Goal: Task Accomplishment & Management: Manage account settings

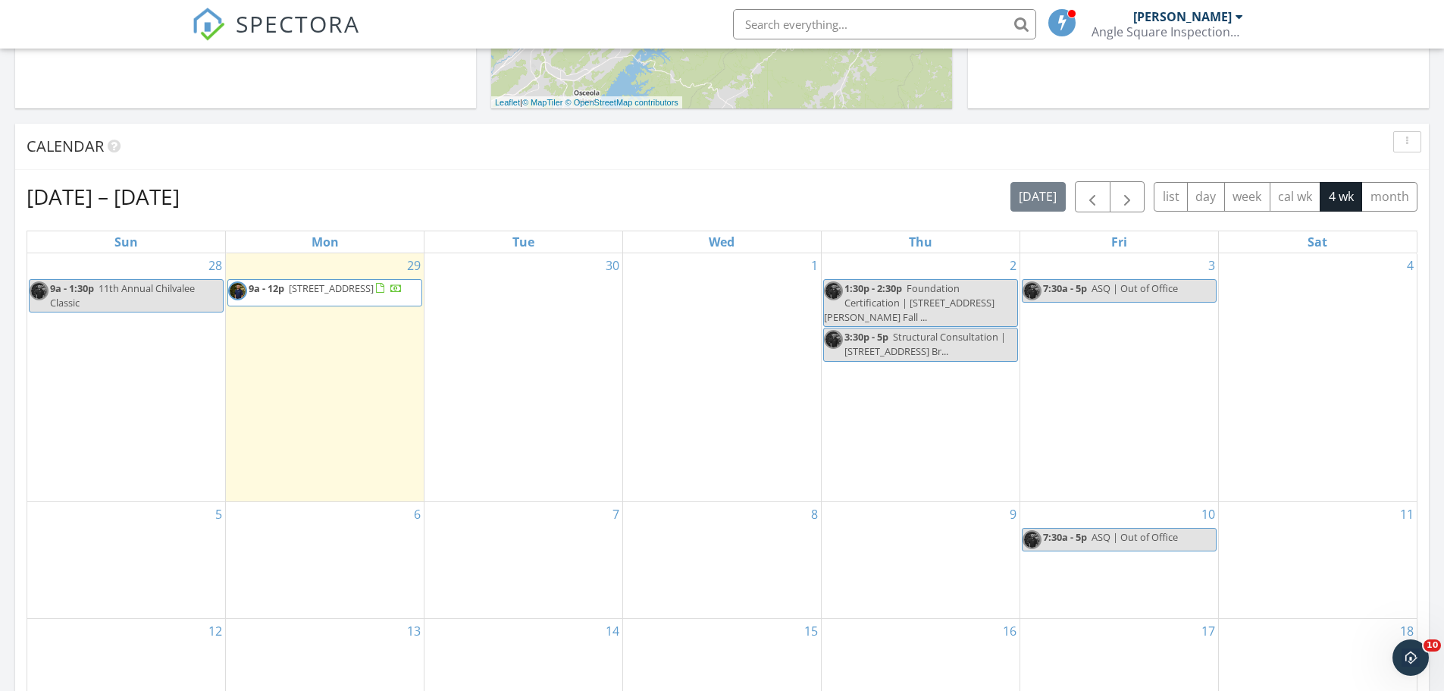
scroll to position [544, 0]
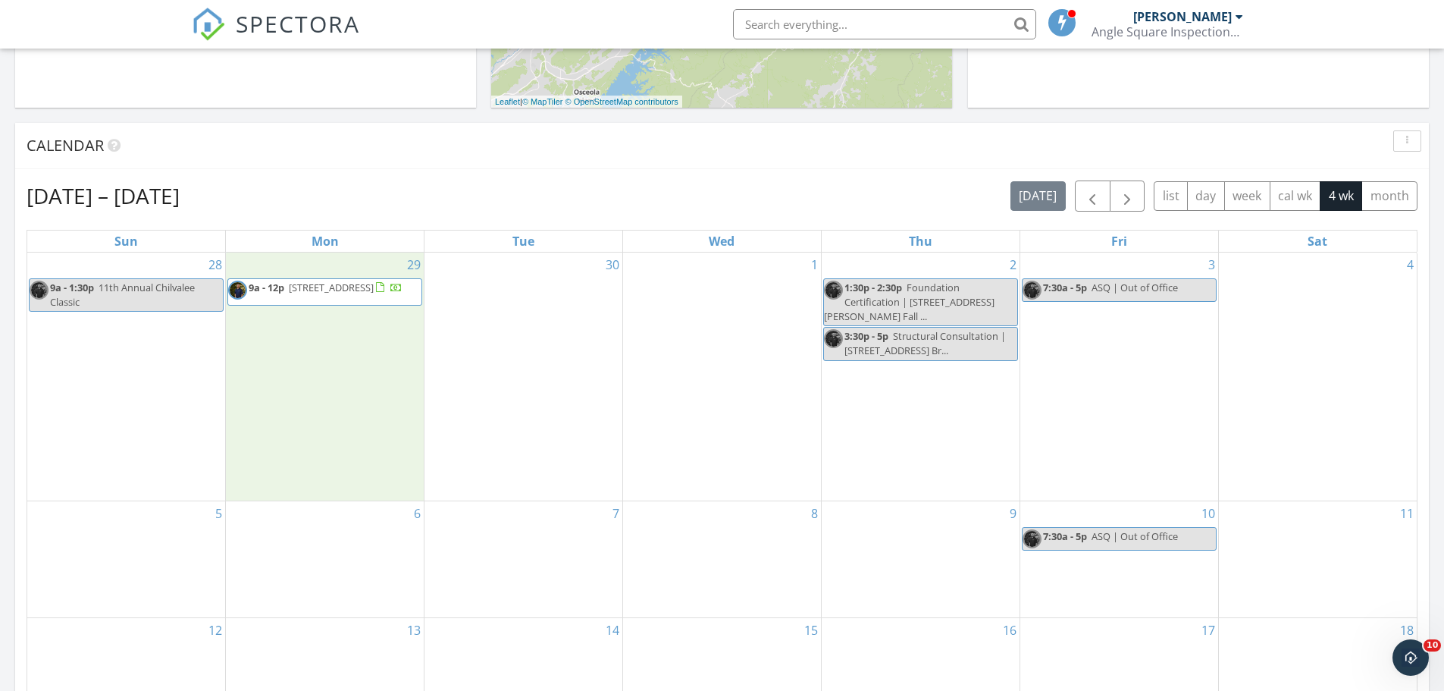
click at [284, 404] on div "29 9a - 12p 10357 Goldspier Dr, Bristol 24202" at bounding box center [325, 377] width 198 height 249
click at [300, 350] on link "Inspection" at bounding box center [324, 341] width 78 height 24
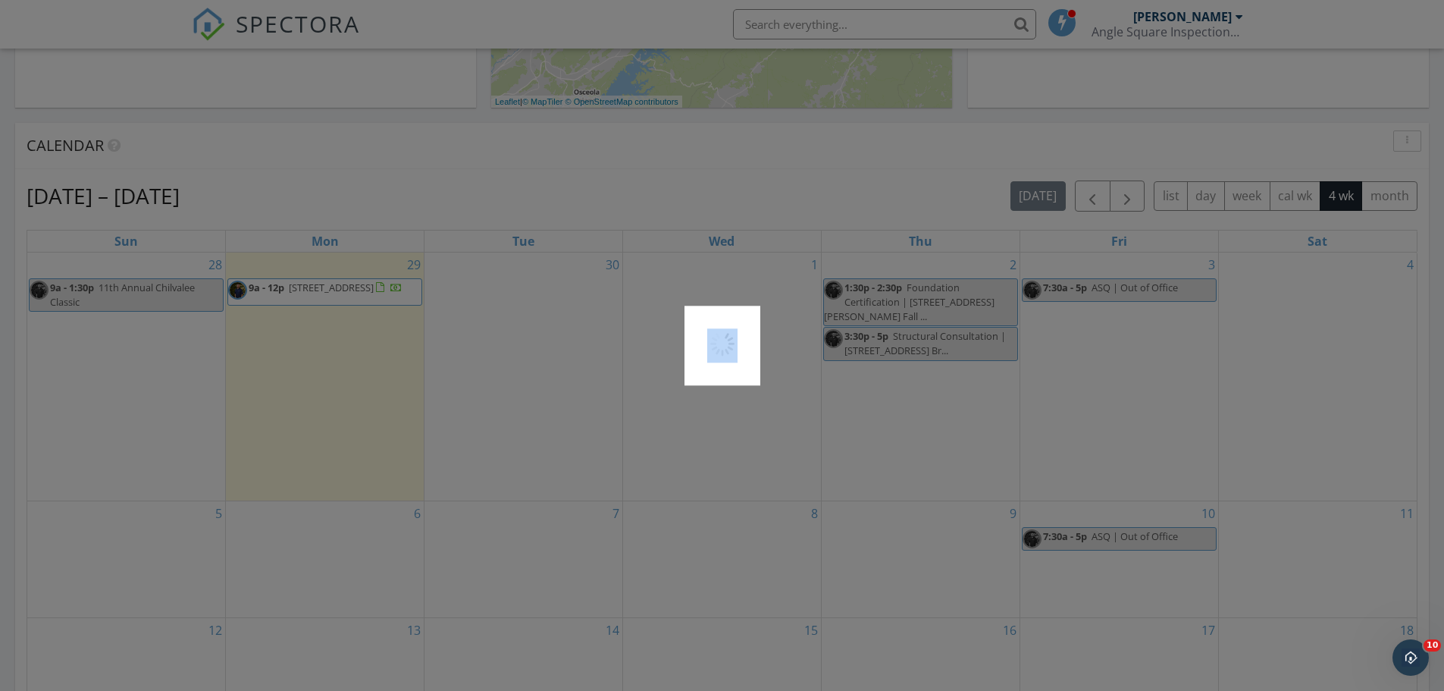
click at [300, 350] on div at bounding box center [722, 345] width 1444 height 691
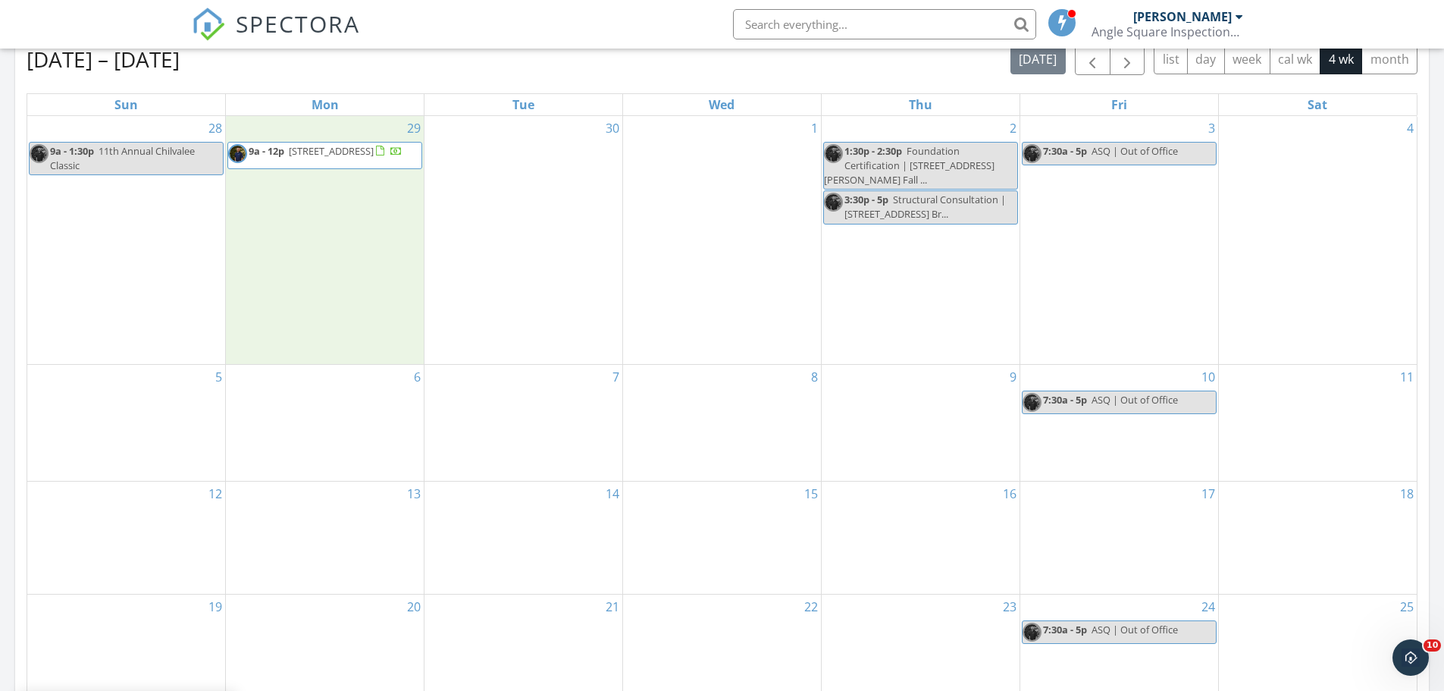
click at [328, 291] on div "29 9a - 12p 10357 Goldspier Dr, Bristol 24202" at bounding box center [325, 240] width 198 height 249
click at [331, 246] on link "Event" at bounding box center [324, 252] width 78 height 24
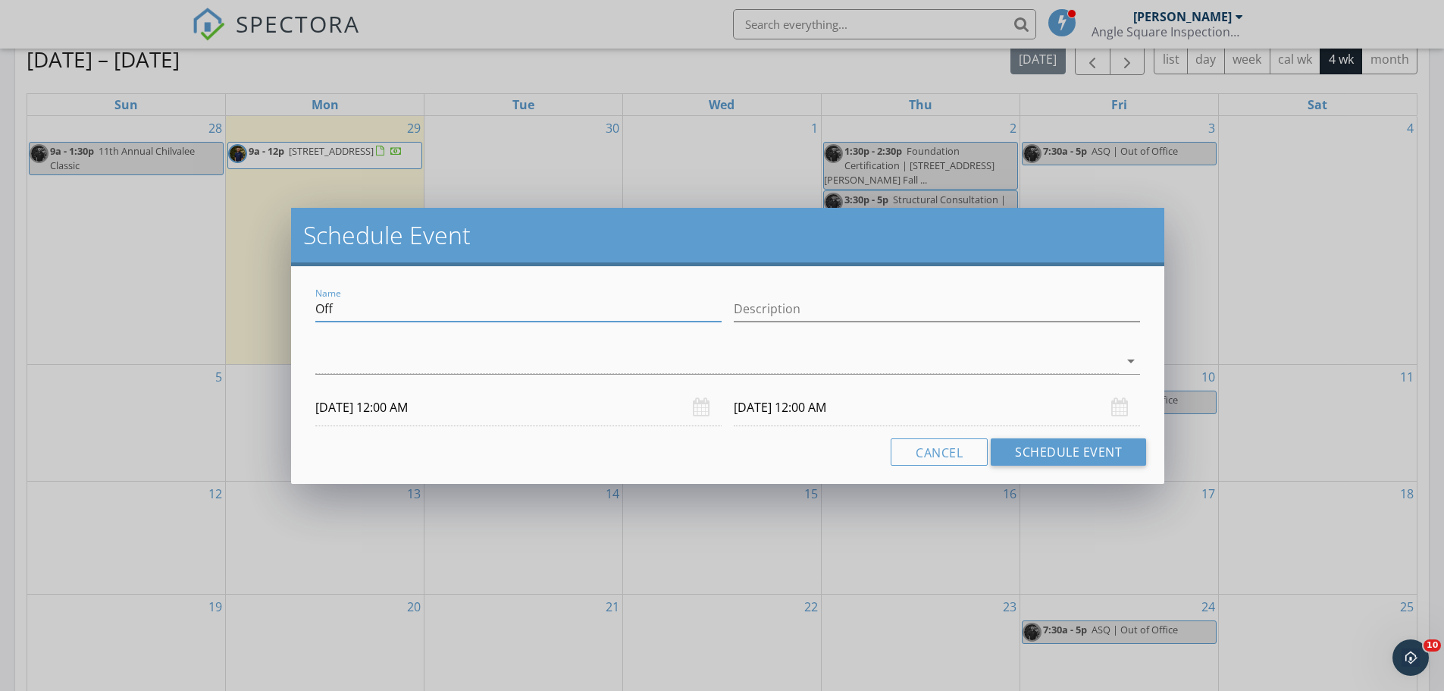
click at [377, 316] on input "Off" at bounding box center [518, 308] width 406 height 25
paste input "Structural Consultation | 1730 Flat Ridge Rd. Troutdale, VA"
click at [377, 316] on input "Structural Consultation | 1730 Flat Ridge Rd. Troutdale, VA" at bounding box center [518, 308] width 406 height 25
type input "Structural Consultation | 1730 Flat Ridge Rd. Troutdale, VA"
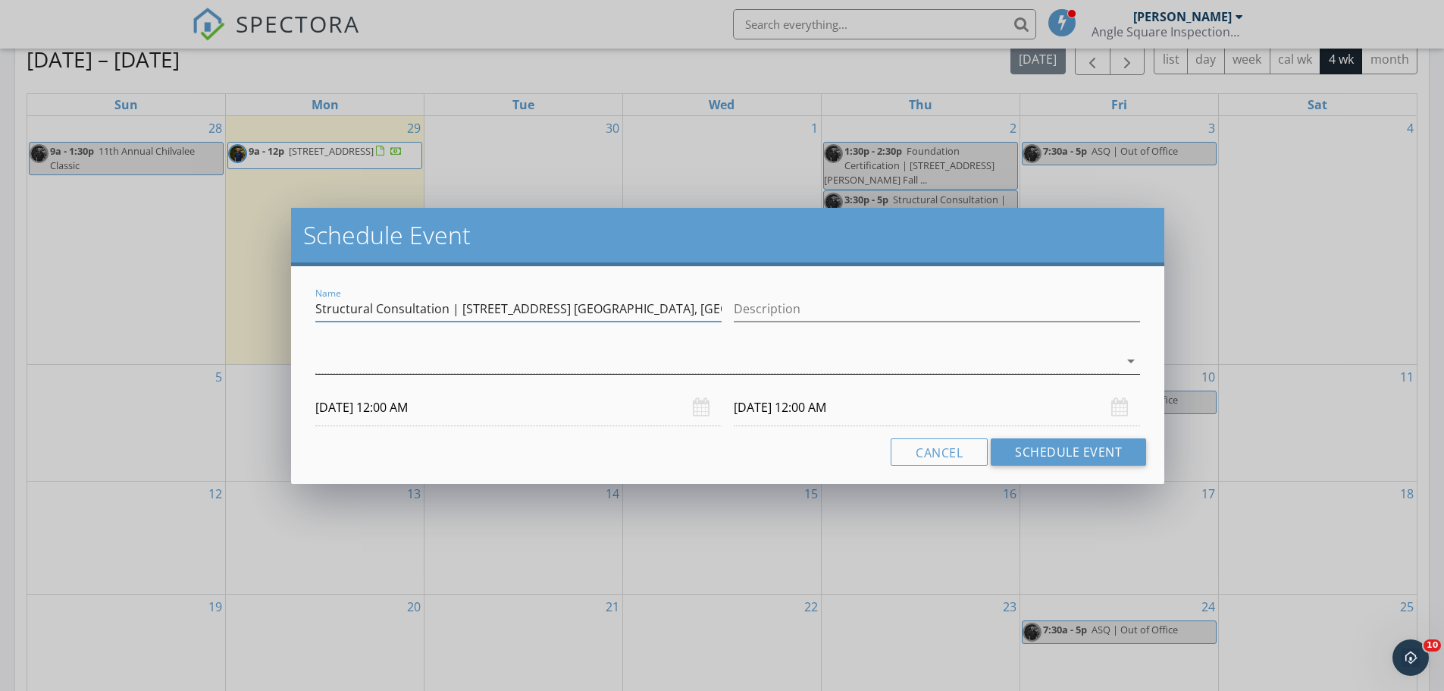
click at [377, 357] on div at bounding box center [717, 361] width 804 height 25
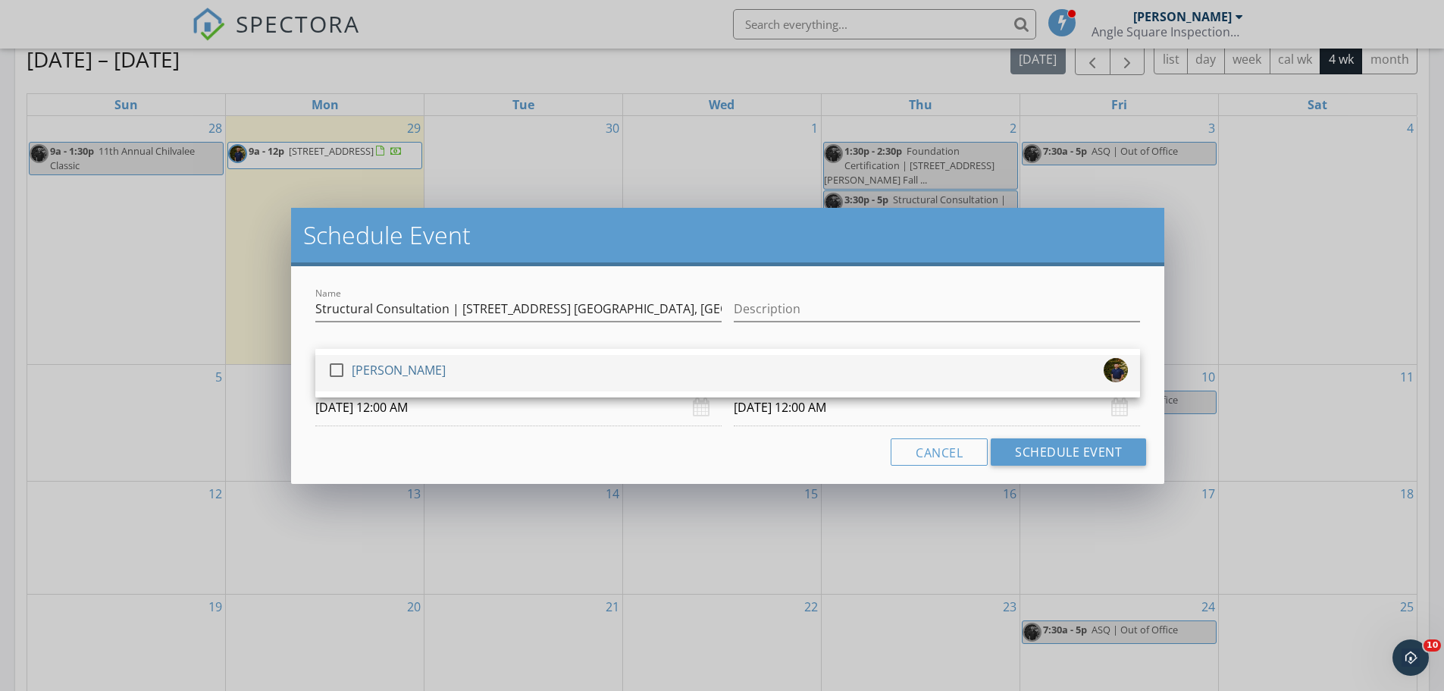
click at [372, 382] on div "check_box_outline_blank Joshua Lewis" at bounding box center [387, 373] width 118 height 30
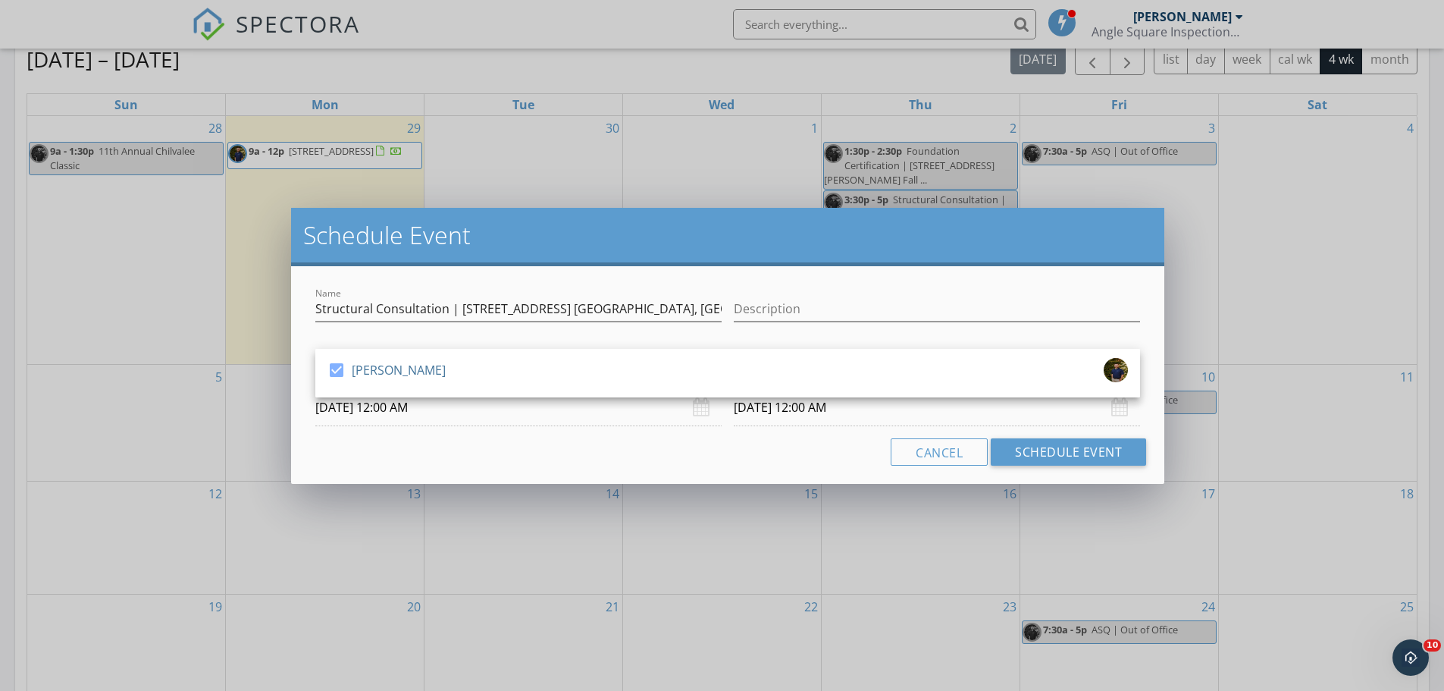
click at [391, 421] on input "09/29/2025 12:00 AM" at bounding box center [518, 407] width 406 height 37
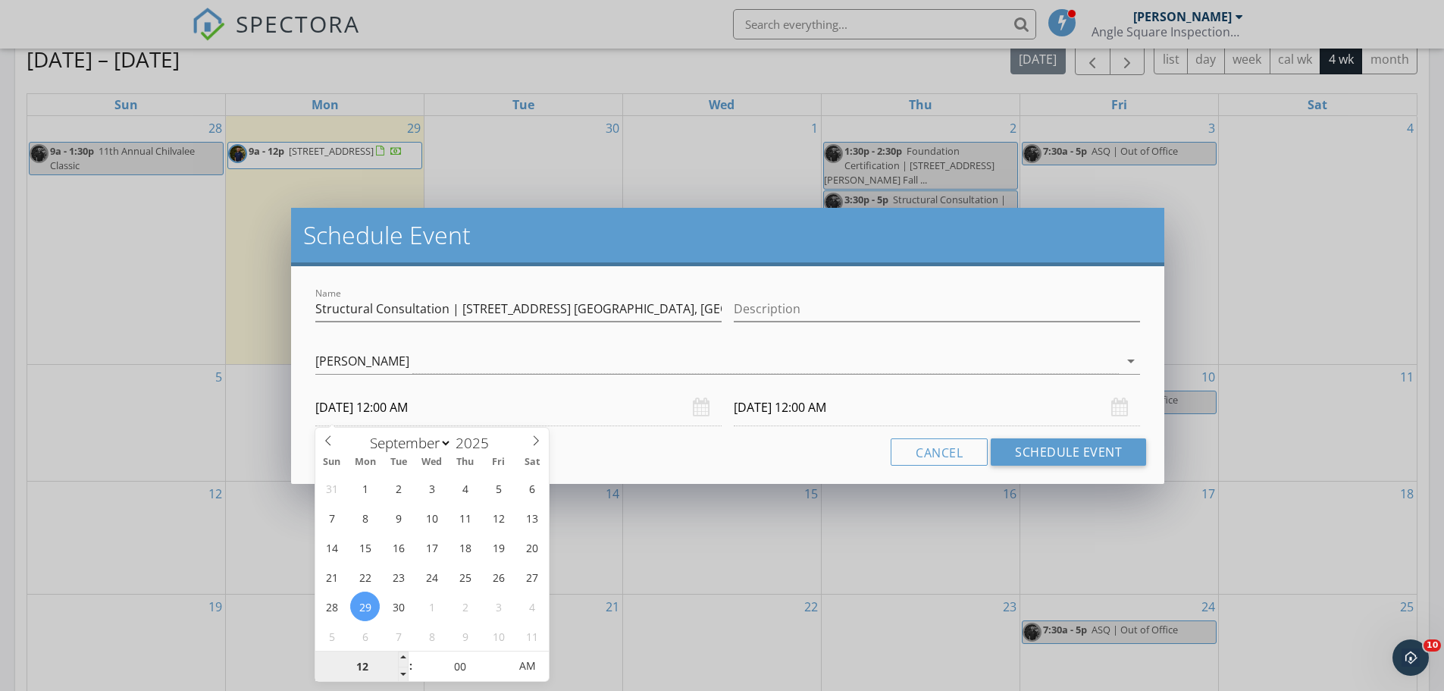
click at [364, 669] on input "12" at bounding box center [361, 666] width 93 height 30
type input "03"
type input "09/29/2025 3:00 AM"
type input "00"
type input "03"
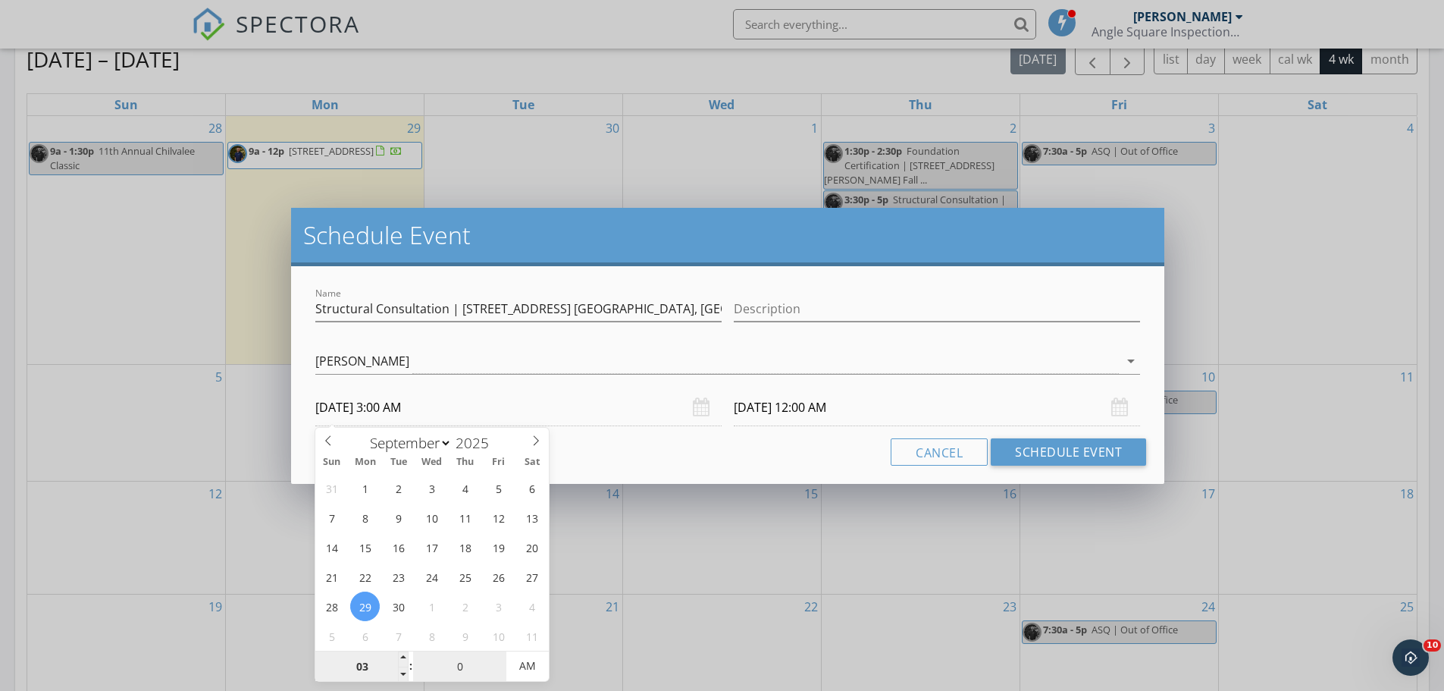
type input "09/30/2025 3:00 AM"
type input "09/29/2025 3:00 PM"
type input "09/30/2025 3:00 PM"
click at [529, 668] on span "PM" at bounding box center [528, 666] width 42 height 30
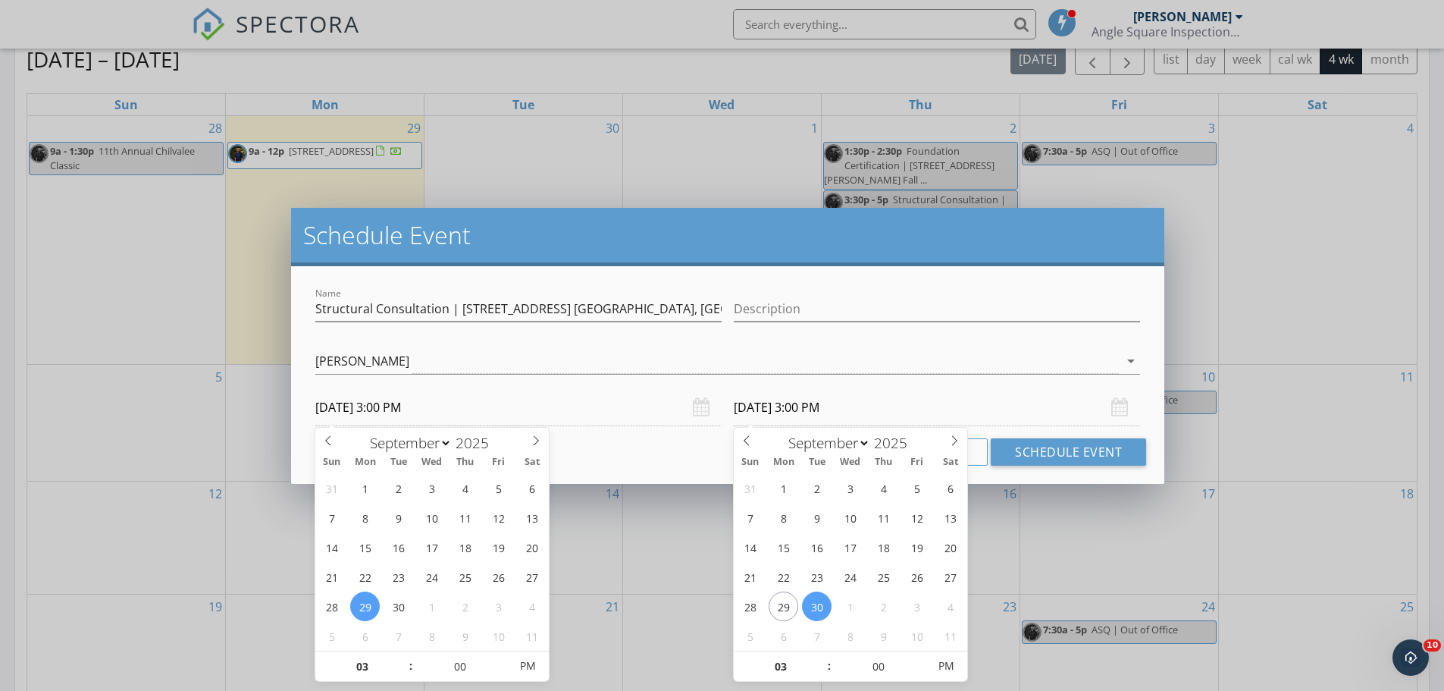
click at [860, 406] on input "09/30/2025 3:00 PM" at bounding box center [937, 407] width 406 height 37
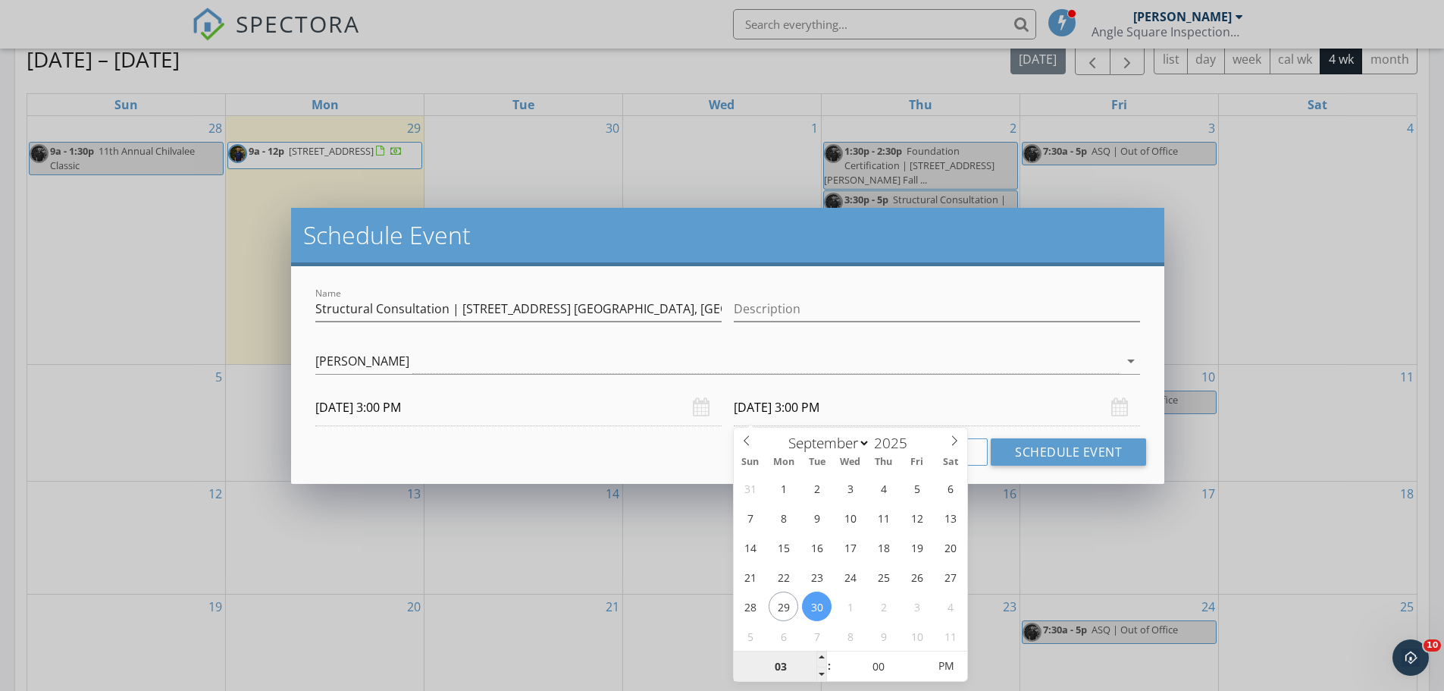
click at [776, 663] on input "03" at bounding box center [780, 666] width 93 height 30
type input "04"
type input "09/30/2025 4:00 PM"
type input "30"
type input "09/29/2025 4:30 PM"
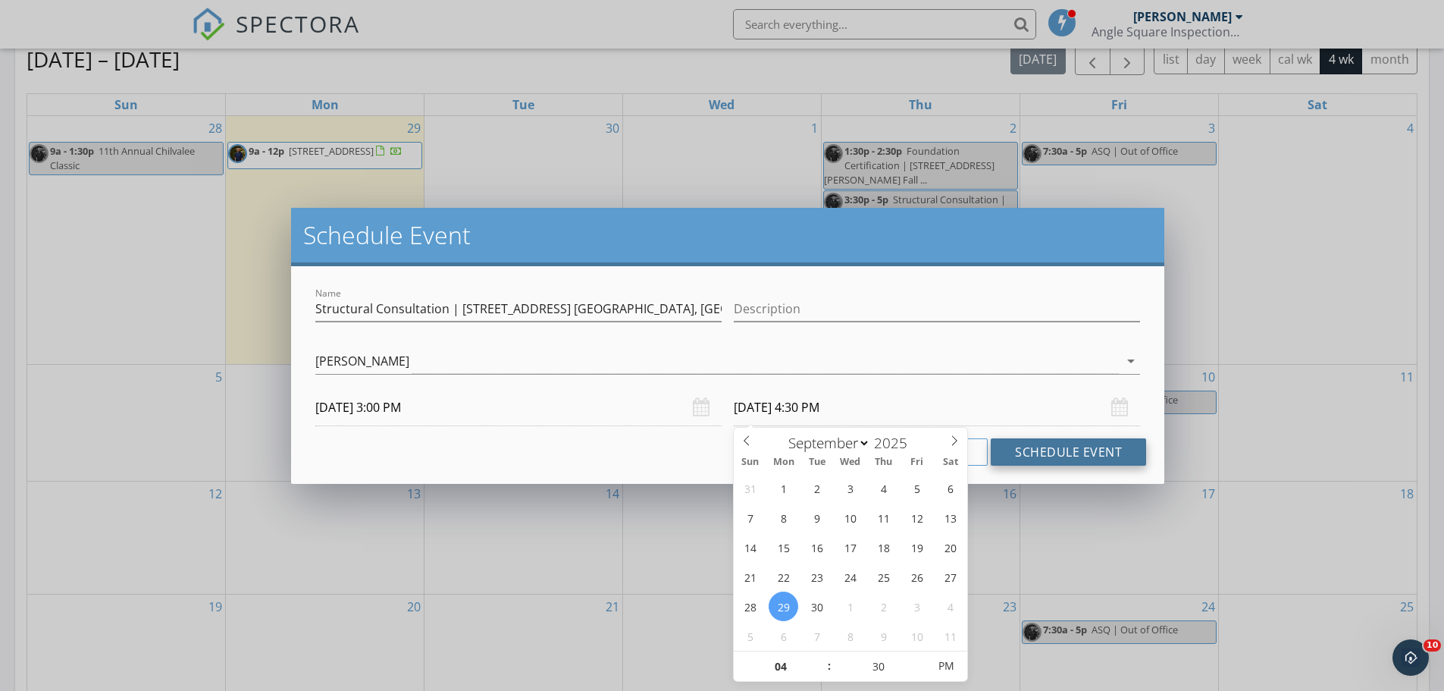
click at [1095, 458] on button "Schedule Event" at bounding box center [1068, 451] width 155 height 27
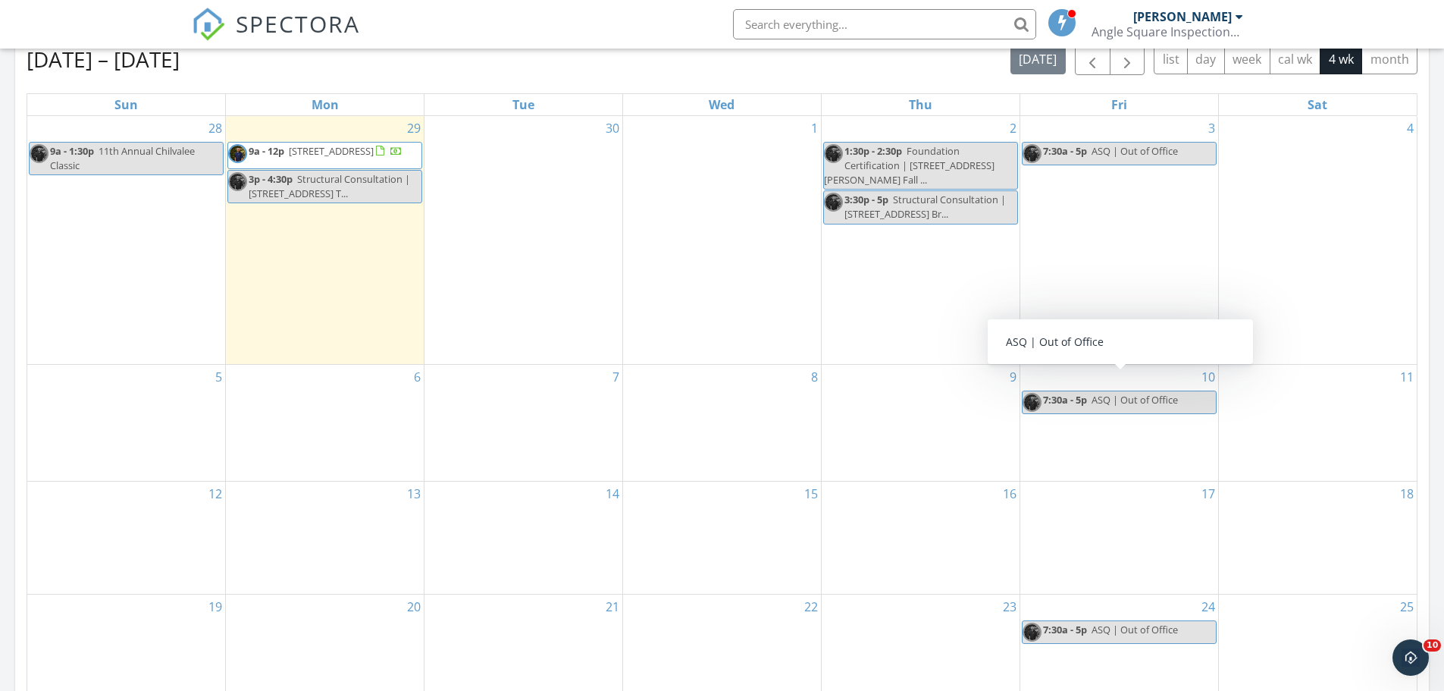
click at [1081, 393] on div "7:30a - 5p ASQ | Out of Office" at bounding box center [1100, 400] width 155 height 14
select select "9"
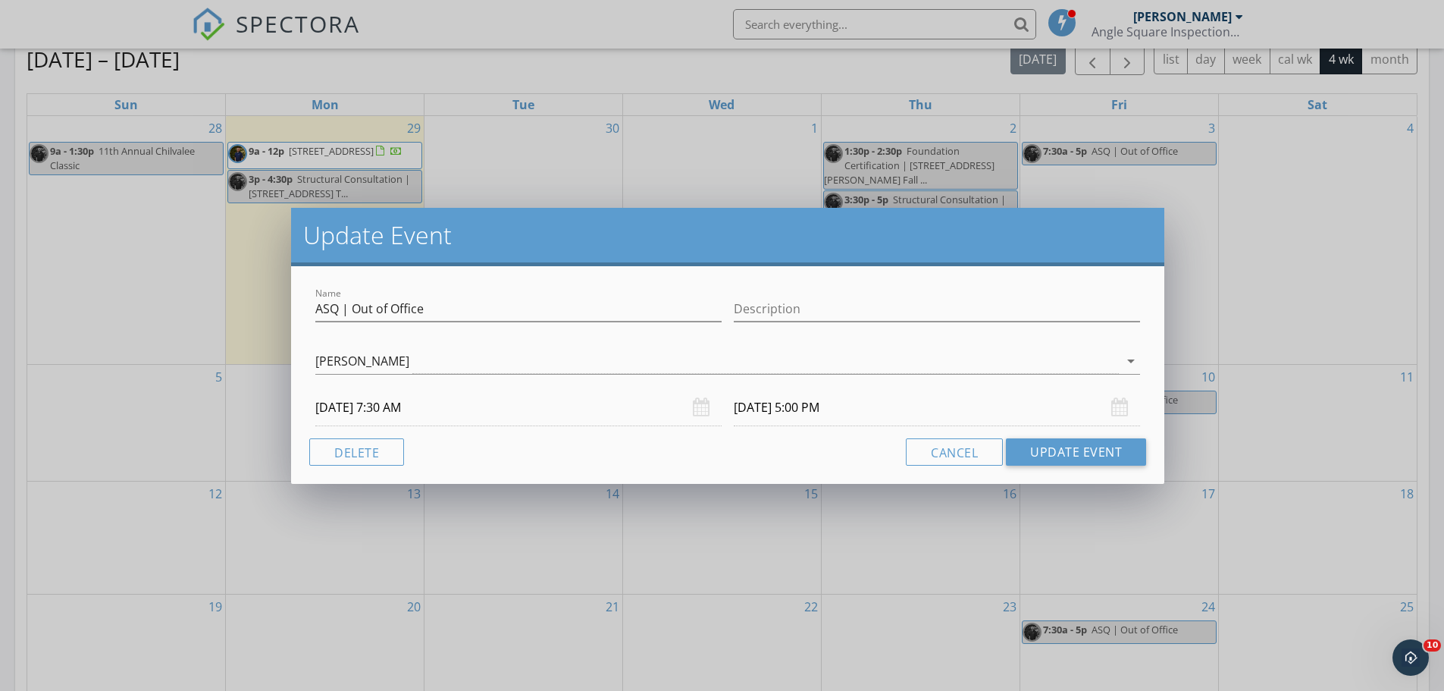
click at [470, 409] on input "10/10/2025 7:30 AM" at bounding box center [518, 407] width 406 height 37
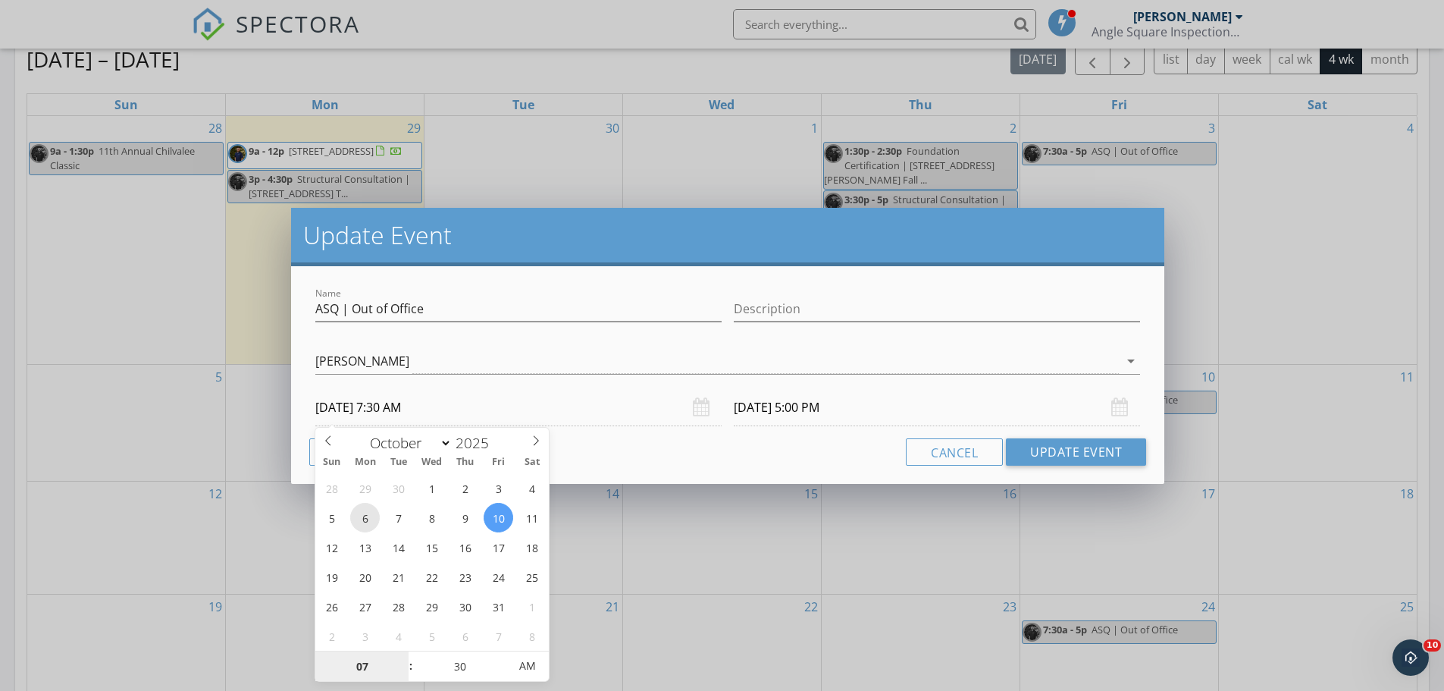
type input "10/06/2025 7:30 AM"
type input "10/06/2025 5:00 PM"
click at [1106, 453] on button "Update Event" at bounding box center [1076, 451] width 140 height 27
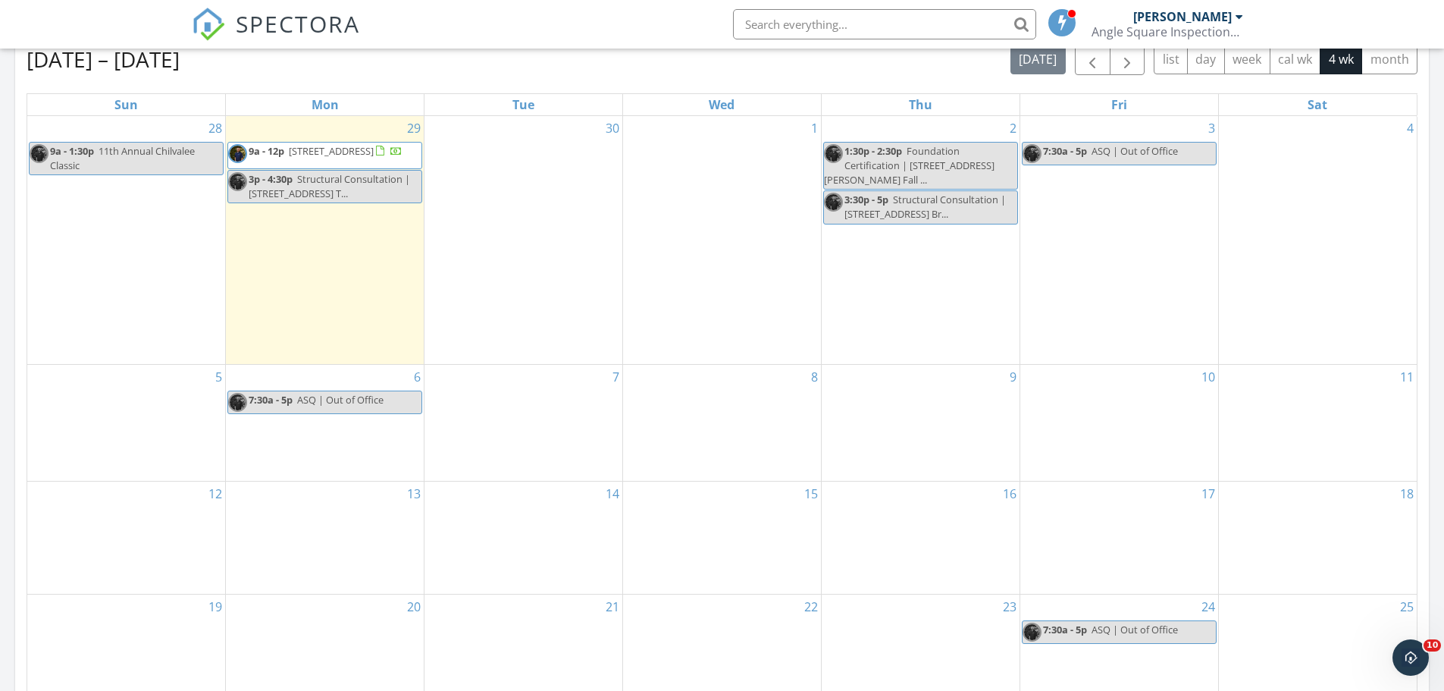
click at [364, 393] on span "ASQ | Out of Office" at bounding box center [340, 400] width 86 height 14
select select "9"
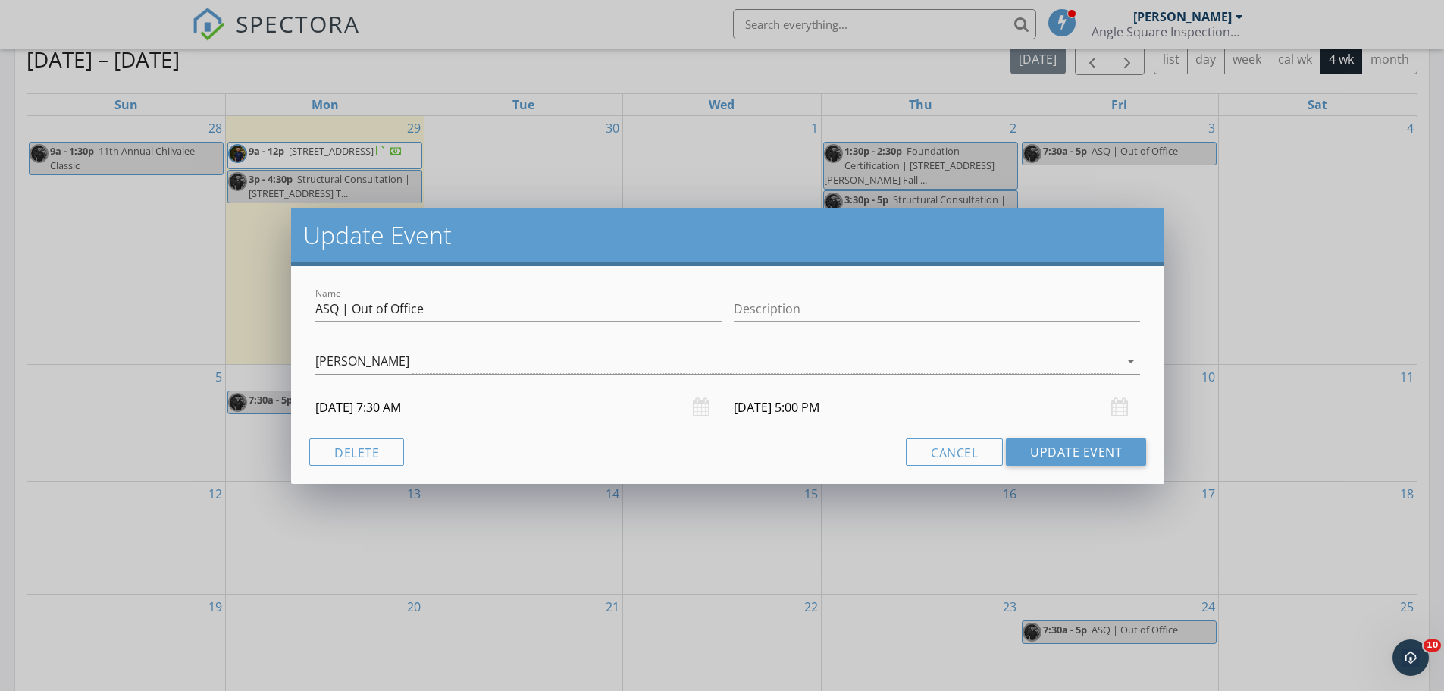
click at [867, 410] on input "10/06/2025 5:00 PM" at bounding box center [937, 407] width 406 height 37
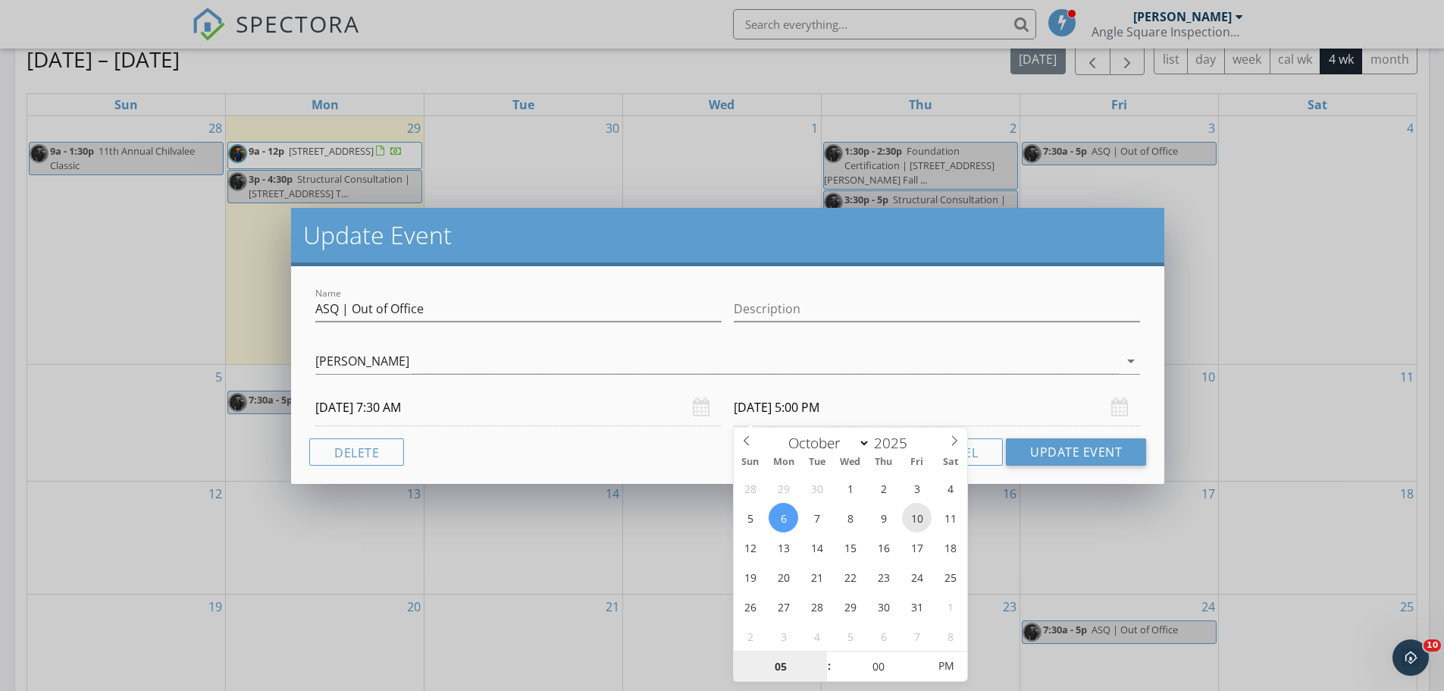
type input "10/10/2025 5:00 PM"
click at [1040, 451] on button "Update Event" at bounding box center [1076, 451] width 140 height 27
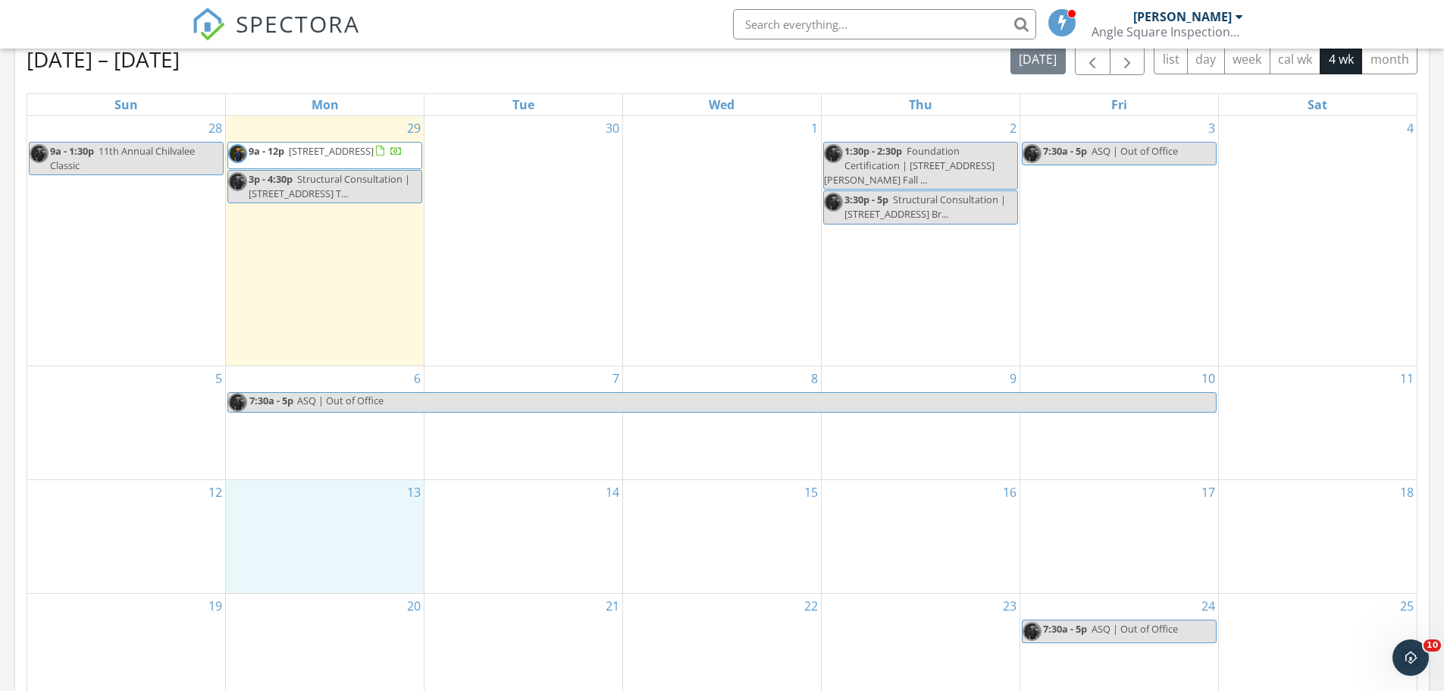
click at [288, 522] on div "13" at bounding box center [325, 536] width 198 height 113
click at [307, 485] on link "Event" at bounding box center [324, 483] width 78 height 24
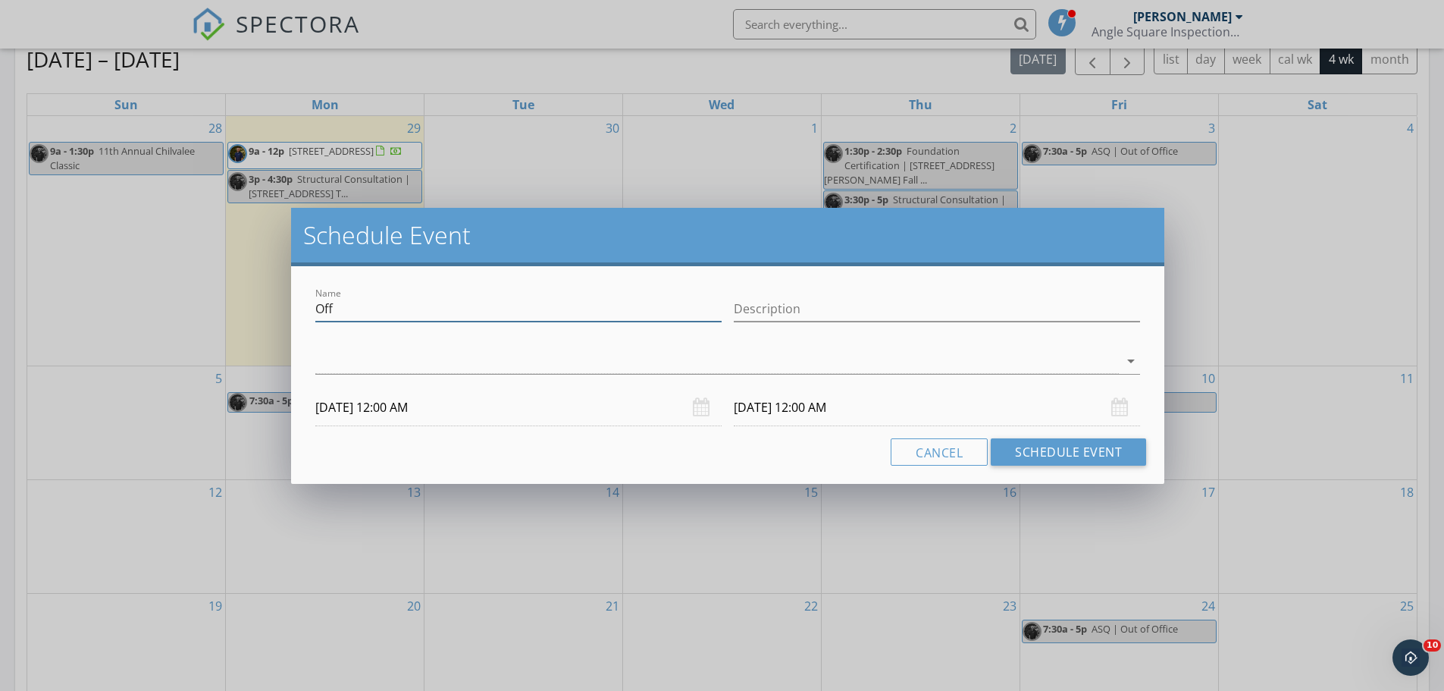
click at [365, 305] on input "Off" at bounding box center [518, 308] width 406 height 25
type input "ASQ | Out of Office"
click at [397, 353] on div at bounding box center [717, 361] width 804 height 25
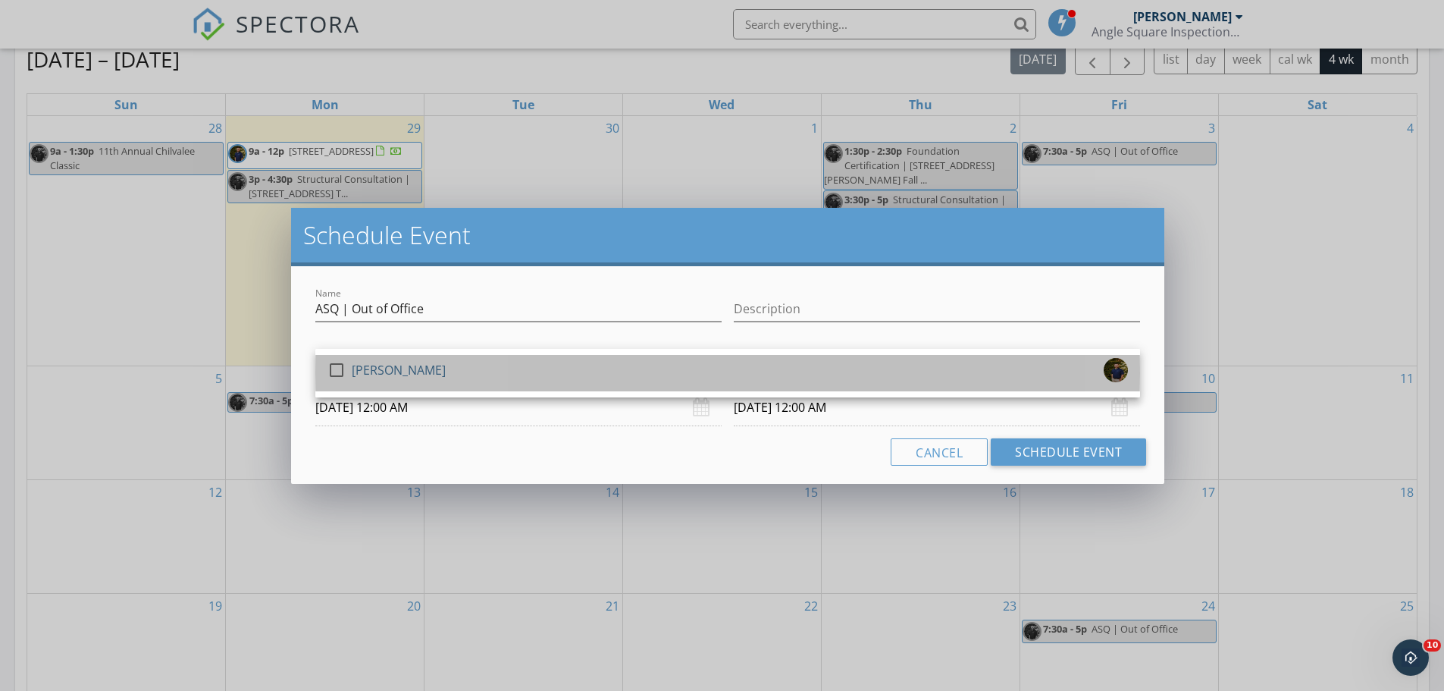
click at [395, 366] on div "[PERSON_NAME]" at bounding box center [399, 370] width 94 height 24
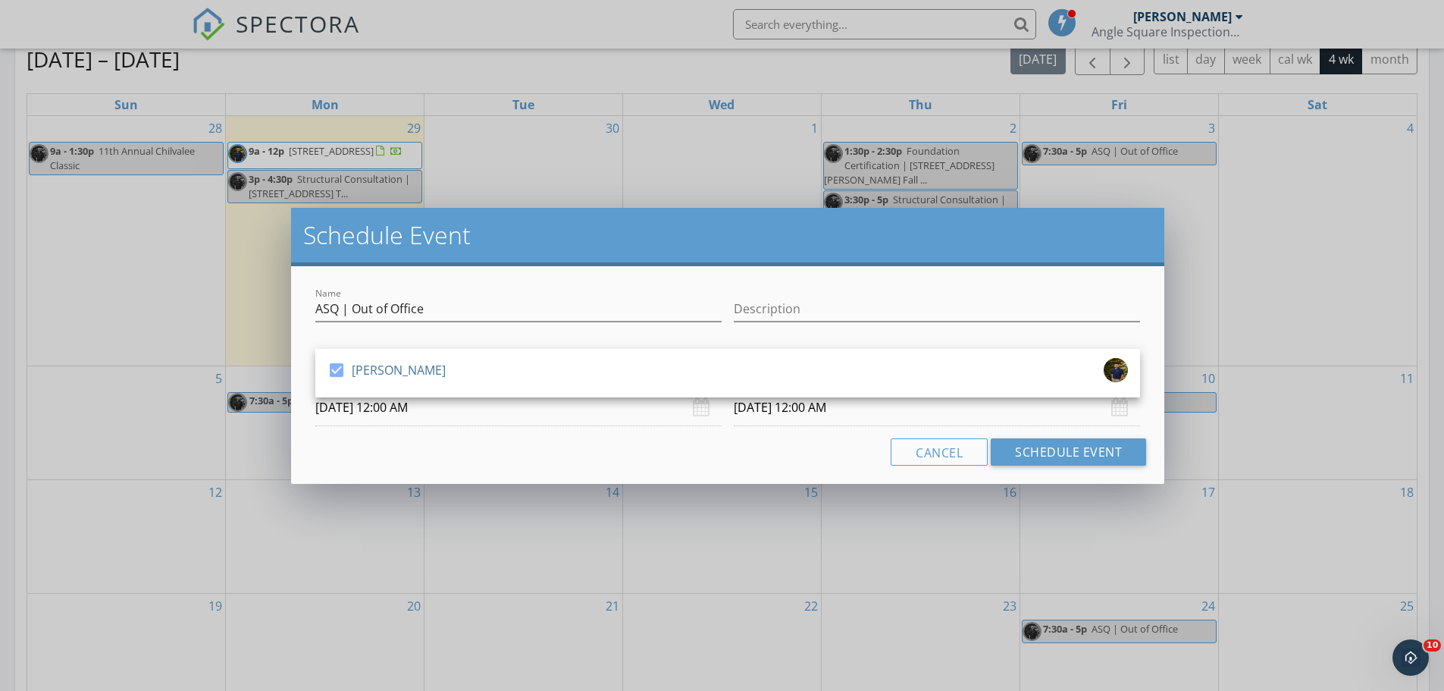
click at [397, 397] on div "check_box Joshua Lewis" at bounding box center [727, 373] width 825 height 49
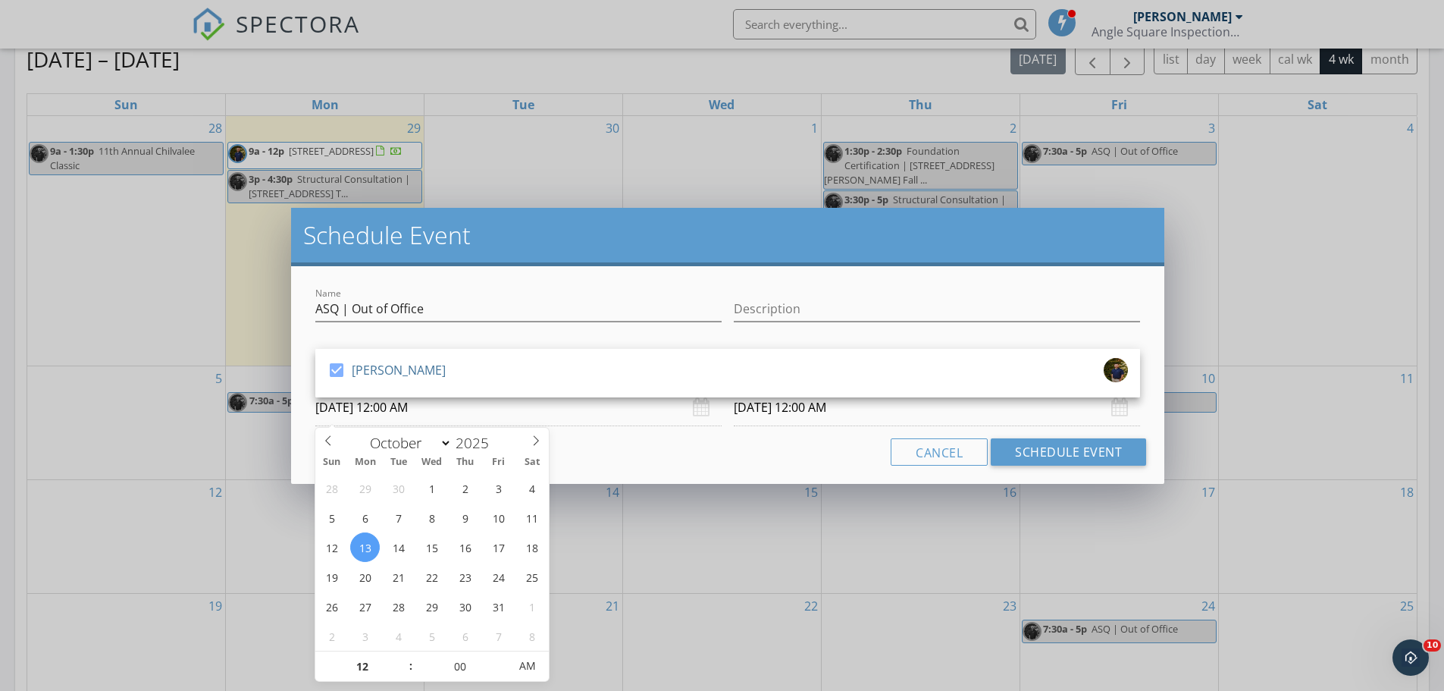
click at [394, 406] on input "10/13/2025 12:00 AM" at bounding box center [518, 407] width 406 height 37
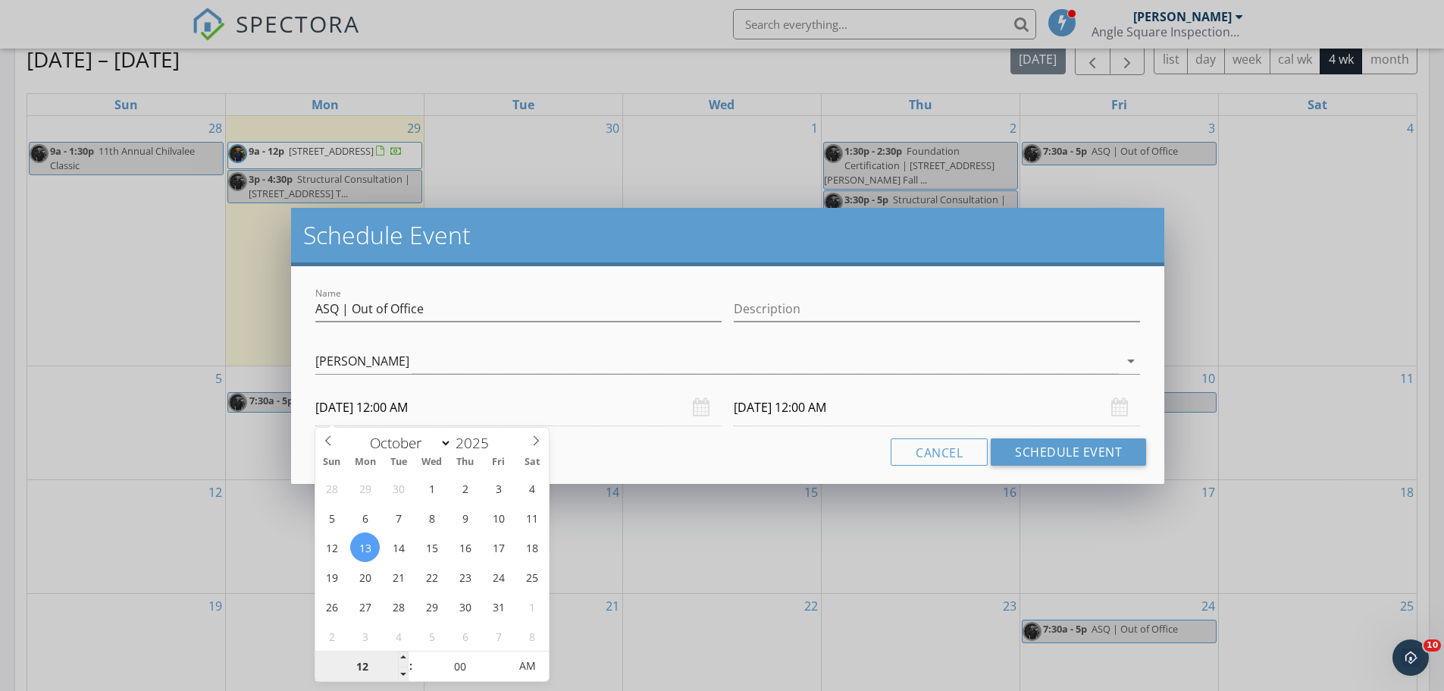
click at [364, 666] on input "12" at bounding box center [361, 666] width 93 height 30
type input "07"
type input "10/13/2025 7:00 AM"
type input "10/14/2025 7:00 AM"
type input "30"
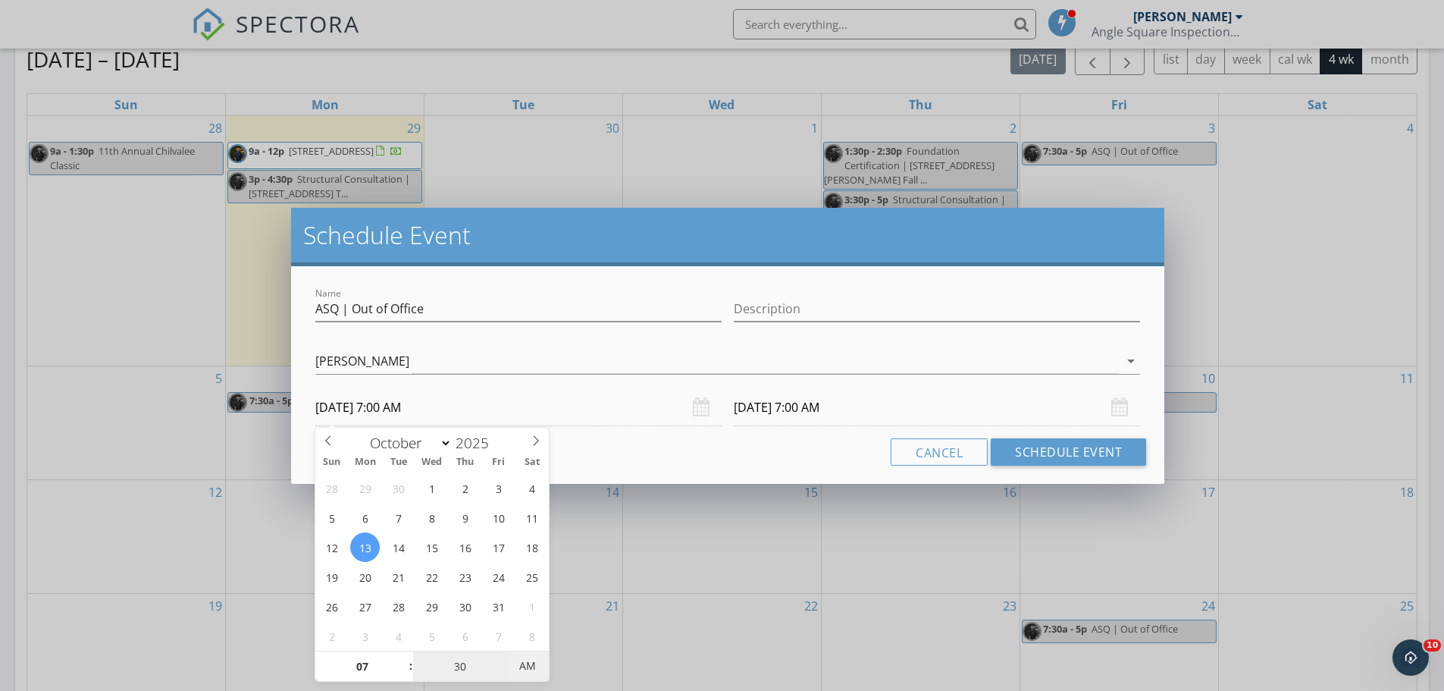
type input "30"
type input "10/13/2025 7:30 PM"
type input "10/14/2025 7:30 PM"
click at [522, 672] on span "PM" at bounding box center [528, 666] width 42 height 30
type input "30"
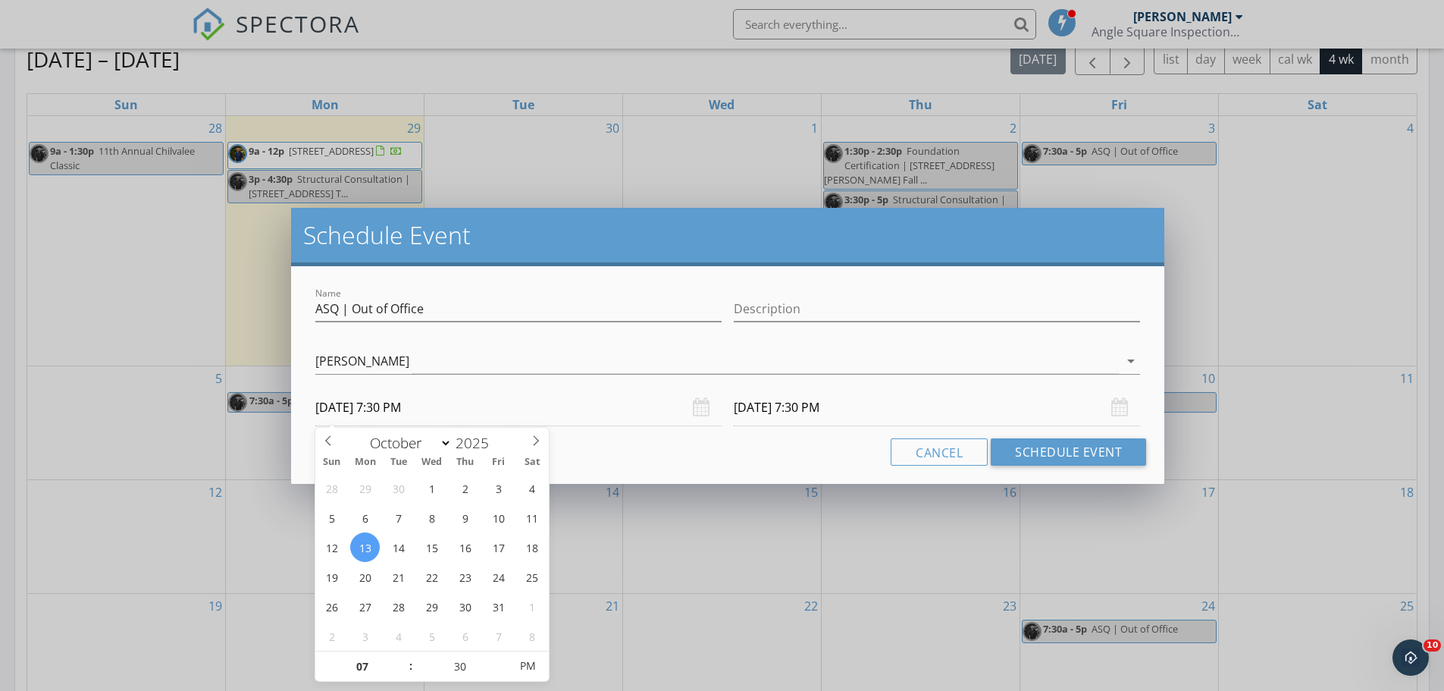
click at [751, 440] on div "Cancel Schedule Event" at bounding box center [727, 451] width 837 height 27
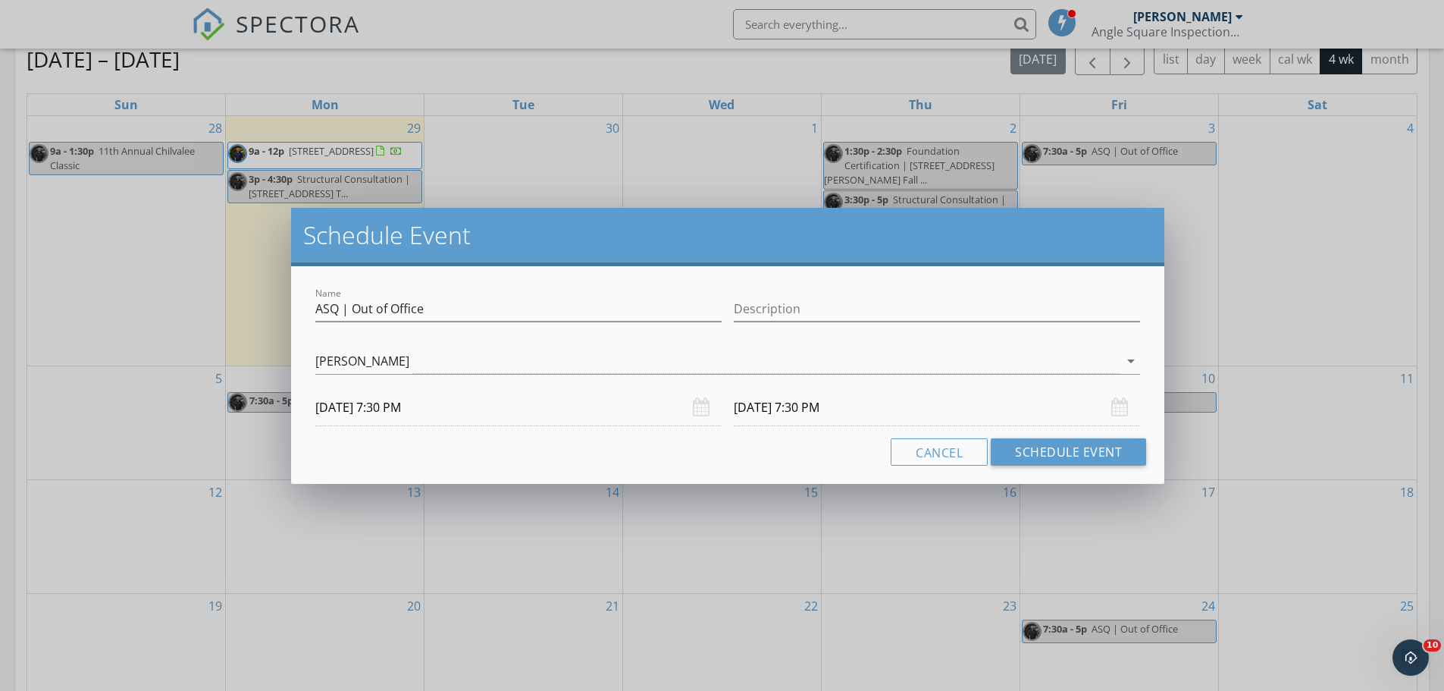
click at [791, 403] on input "10/14/2025 7:30 PM" at bounding box center [937, 407] width 406 height 37
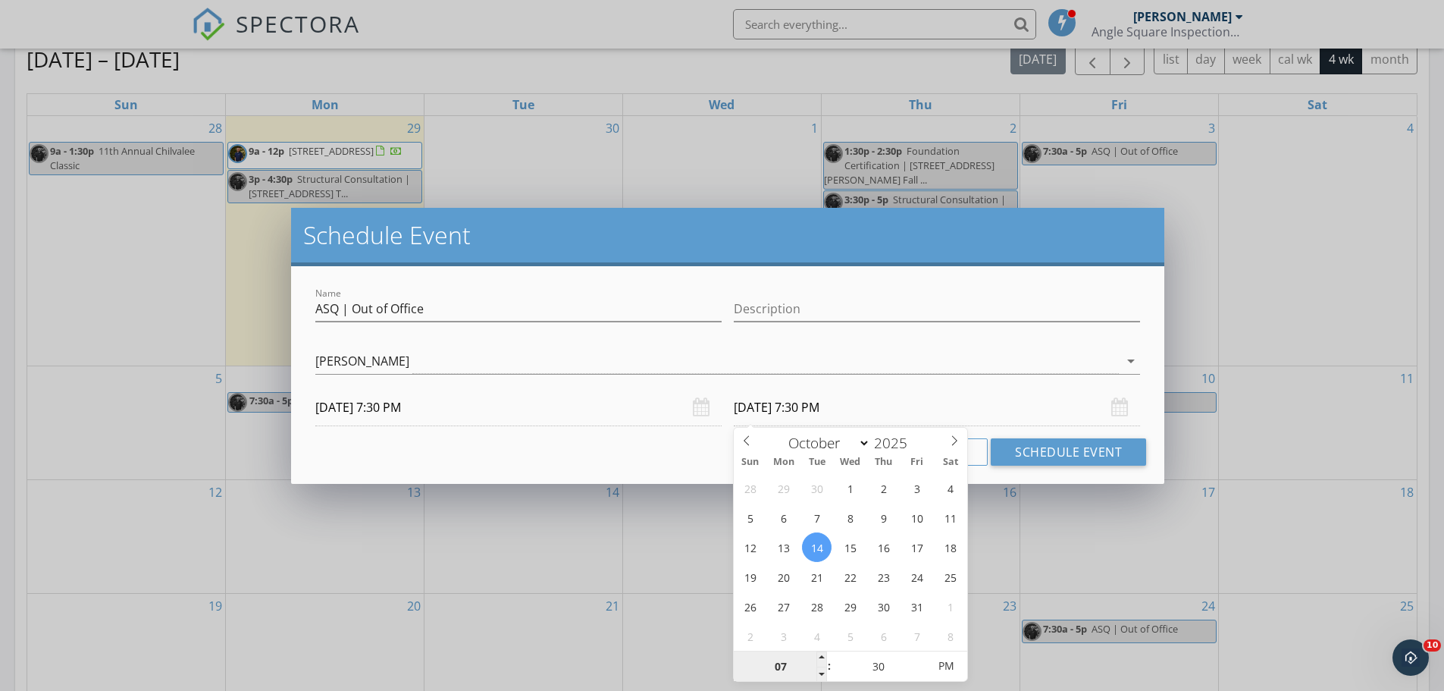
click at [784, 665] on input "07" at bounding box center [780, 666] width 93 height 30
type input "05"
type input "10/14/2025 5:30 PM"
type input "00"
type input "10/13/2025 5:00 PM"
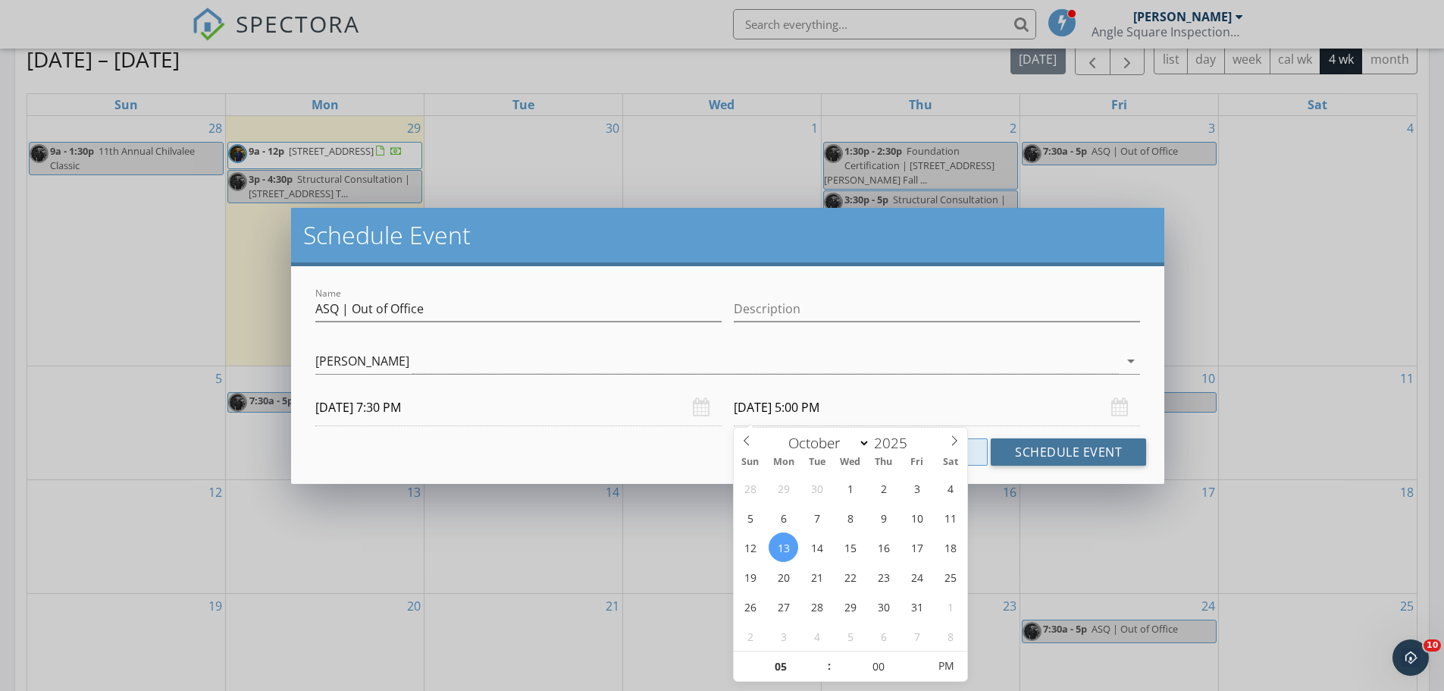
click at [1027, 459] on button "Schedule Event" at bounding box center [1068, 451] width 155 height 27
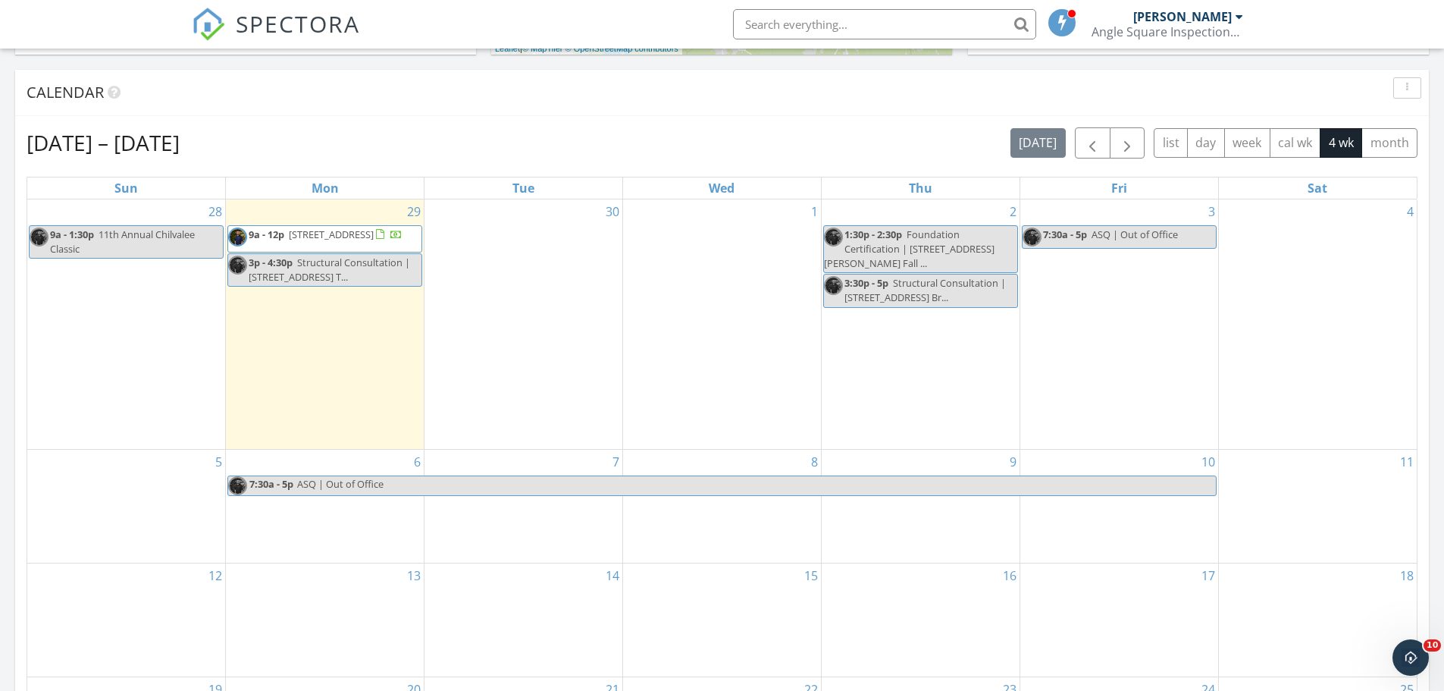
scroll to position [598, 0]
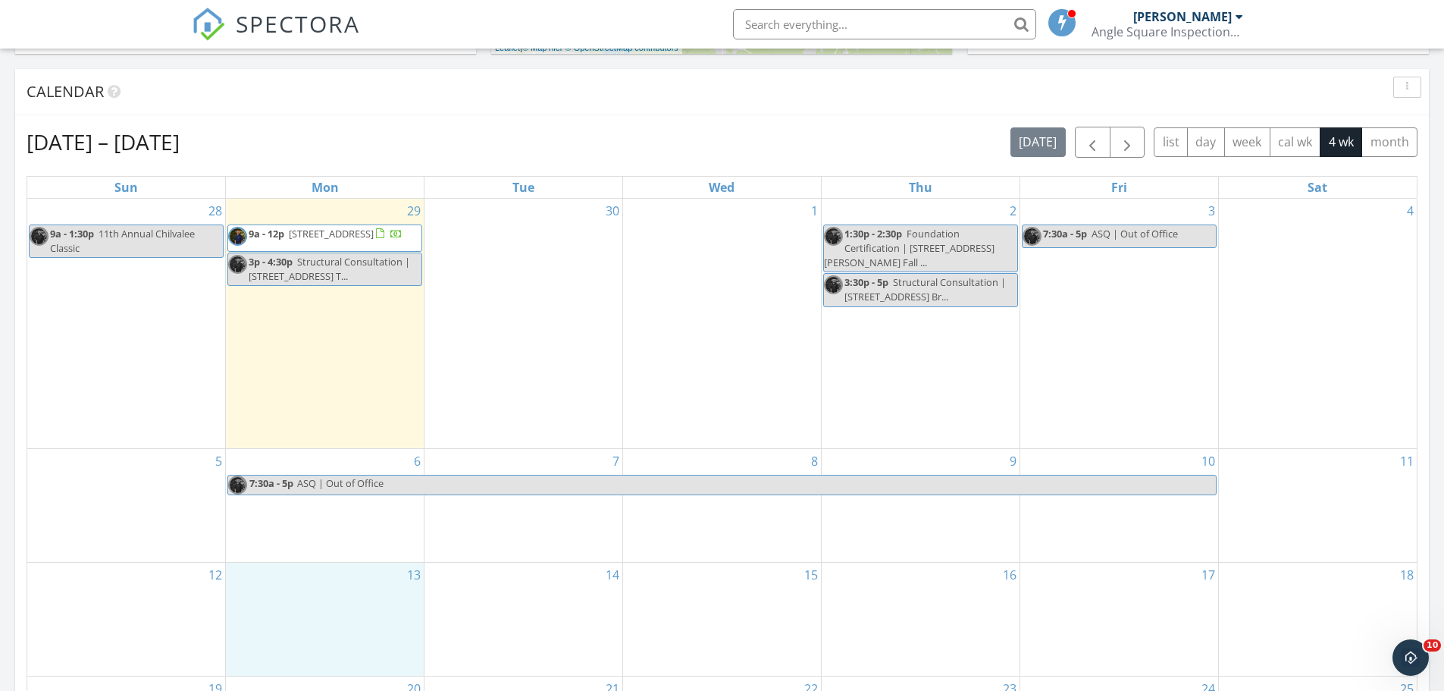
click at [327, 611] on div "13" at bounding box center [325, 619] width 198 height 113
click at [327, 574] on link "Event" at bounding box center [324, 571] width 78 height 24
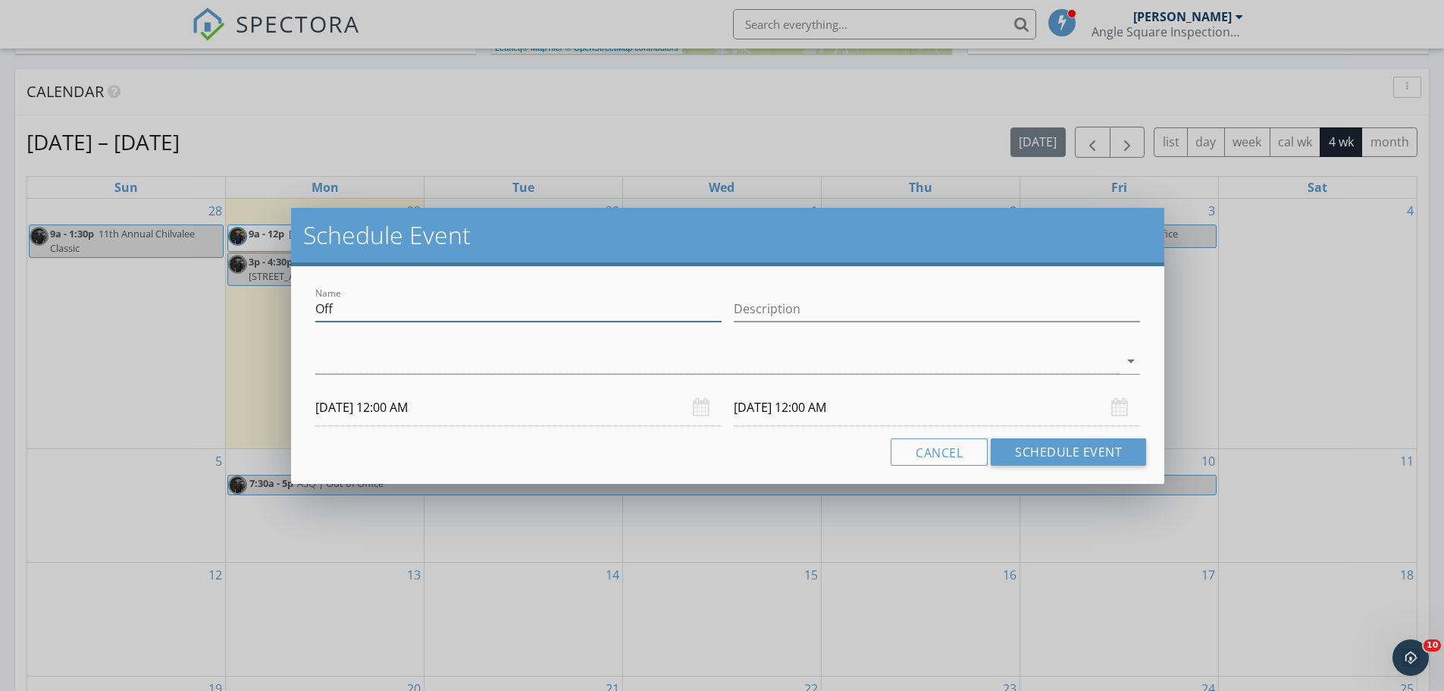
click at [378, 312] on input "Off" at bounding box center [518, 308] width 406 height 25
type input "ASQ | Out Office"
click at [363, 368] on div at bounding box center [717, 361] width 804 height 25
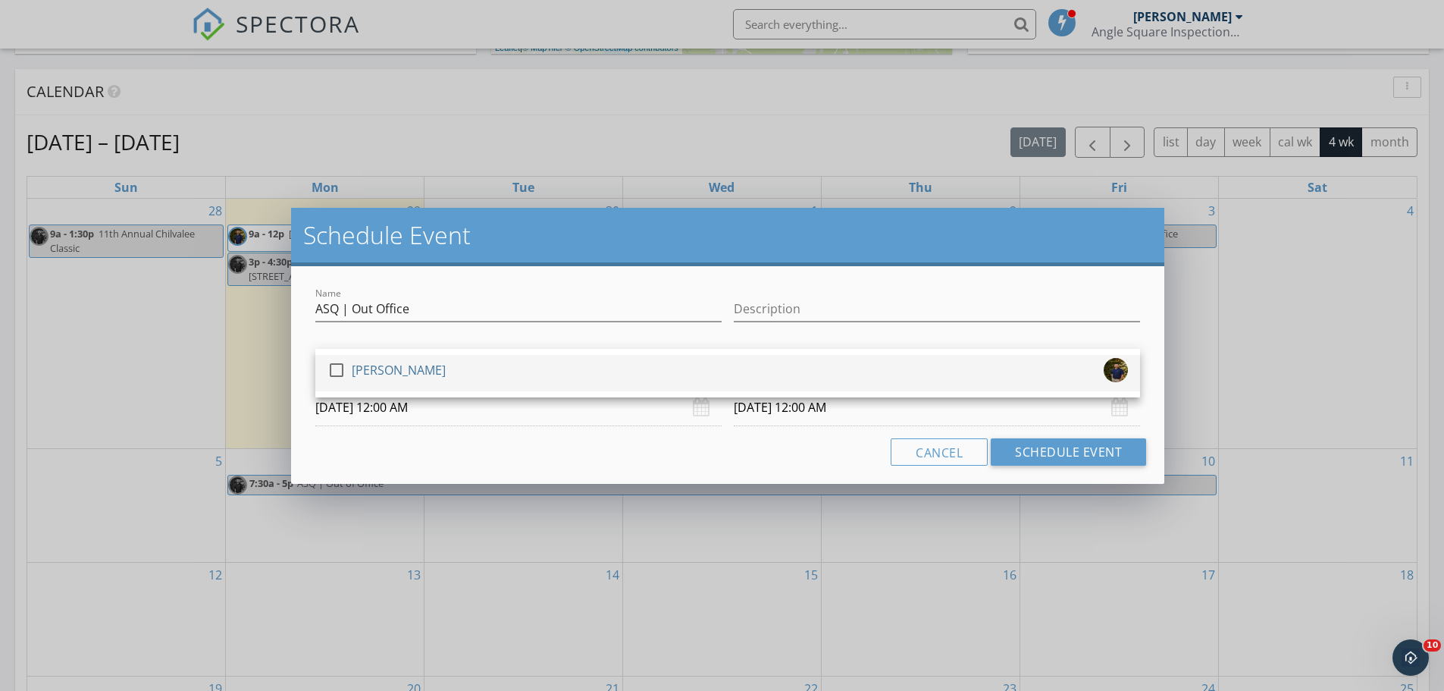
click at [367, 380] on div "[PERSON_NAME]" at bounding box center [399, 370] width 94 height 24
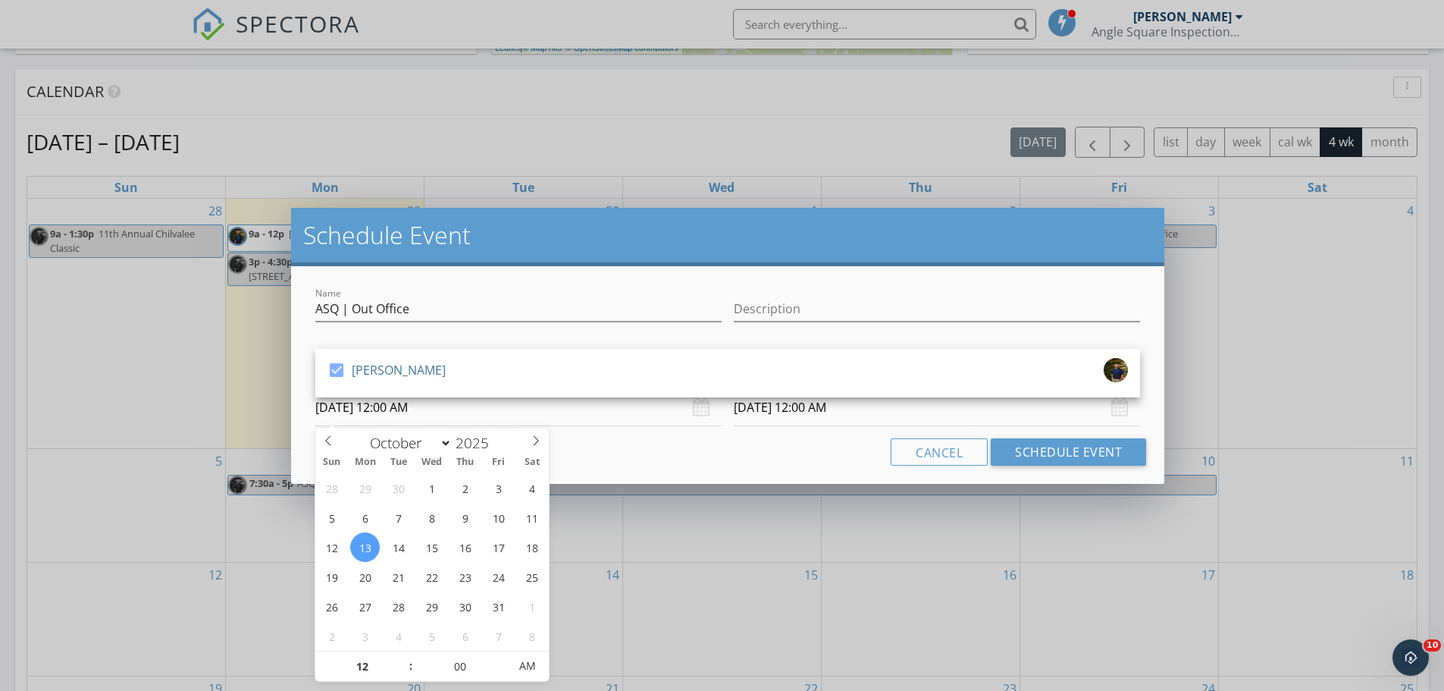
click at [378, 424] on body "SPECTORA Joshua Lewis Angle Square Inspections LLC Role: Inspector Change Role …" at bounding box center [722, 468] width 1444 height 2133
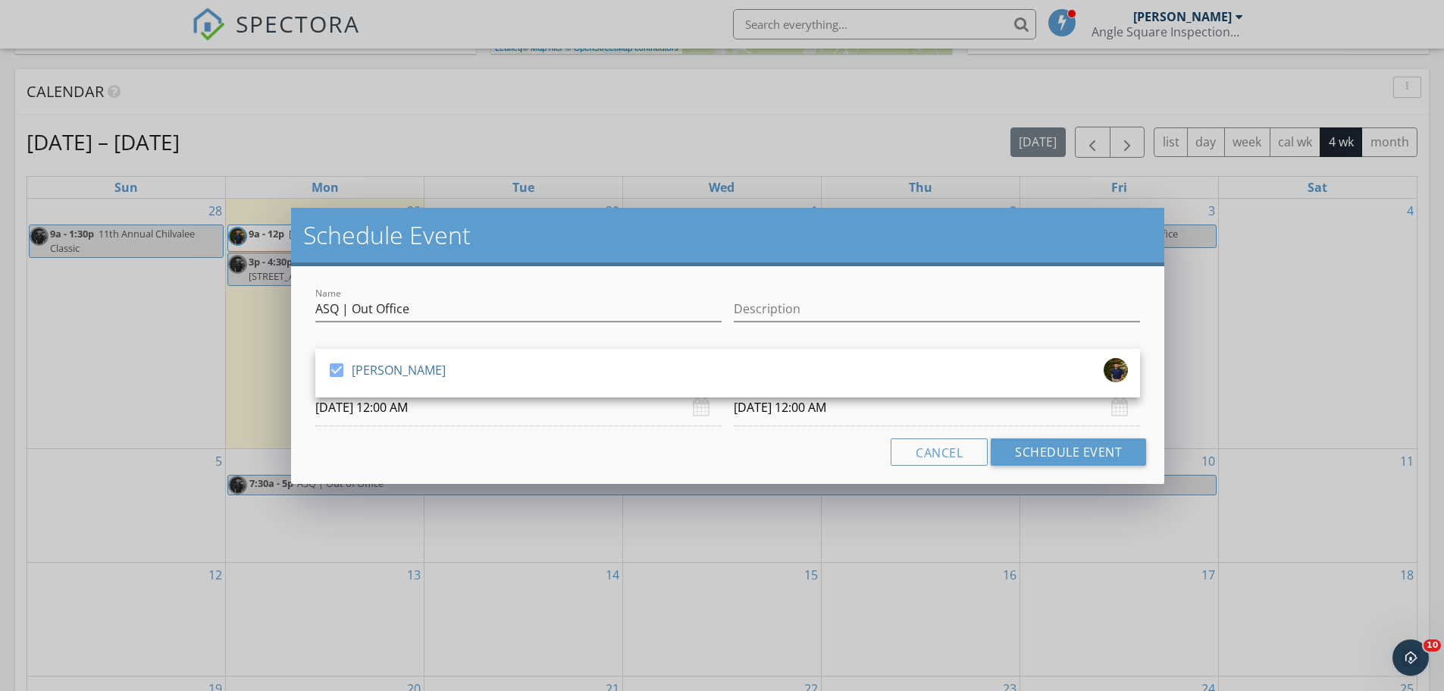
click at [381, 407] on input "10/13/2025 12:00 AM" at bounding box center [518, 407] width 406 height 37
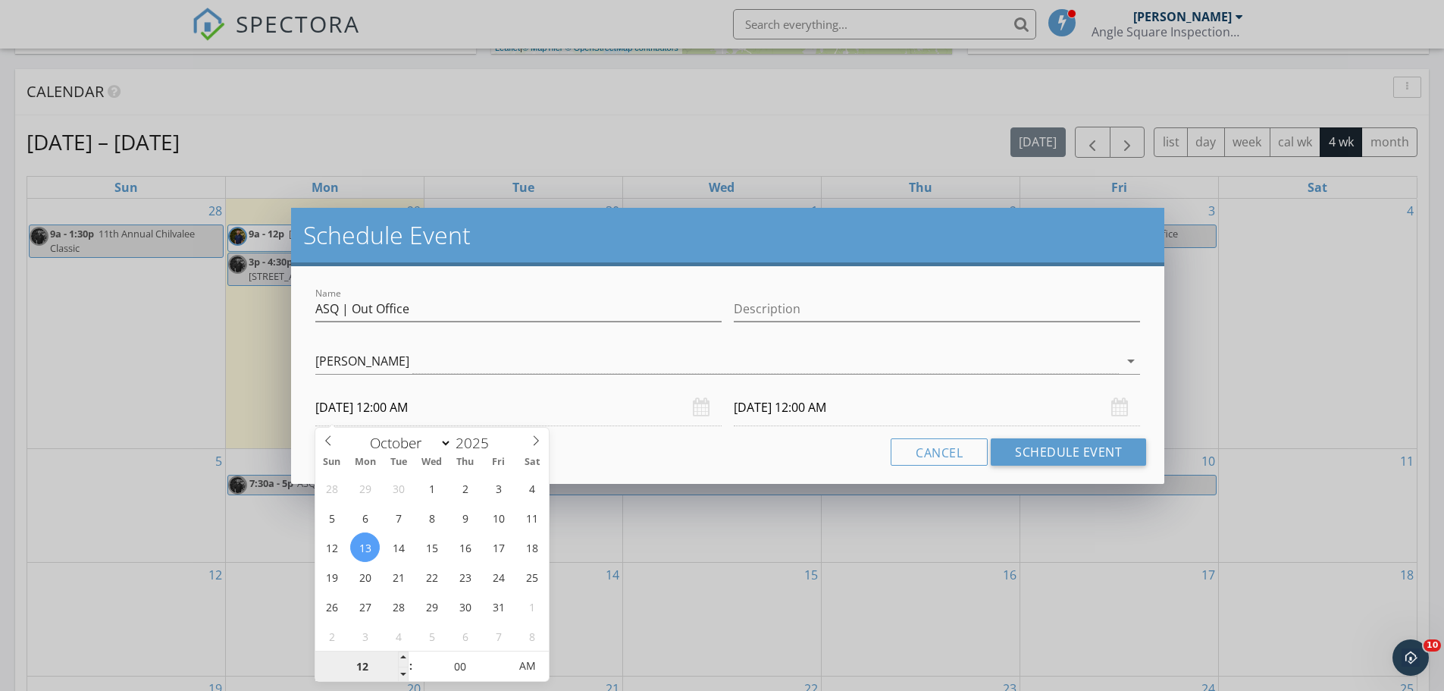
click at [365, 667] on input "12" at bounding box center [361, 666] width 93 height 30
type input "07"
type input "10/13/2025 7:00 AM"
type input "10/14/2025 7:00 AM"
type input "30"
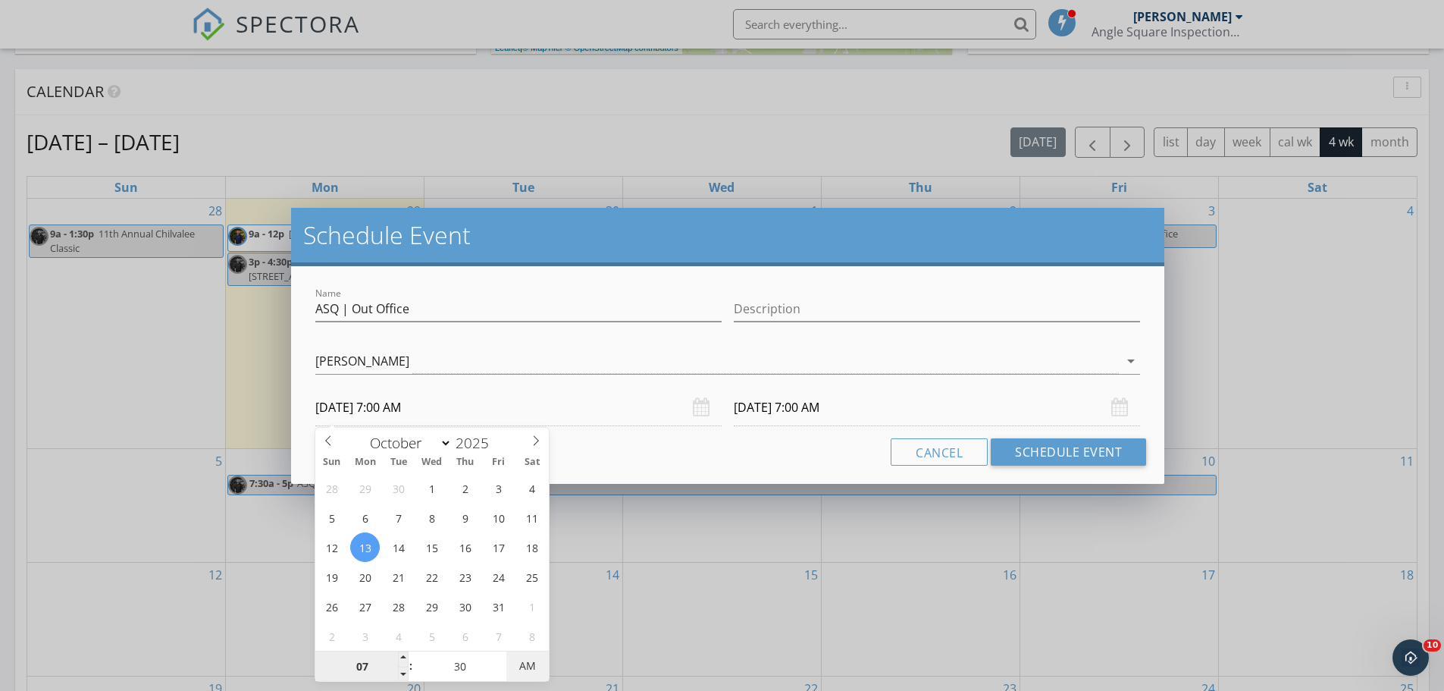
type input "10/13/2025 7:30 AM"
type input "10/14/2025 7:30 AM"
type input "10/13/2025 7:30 PM"
type input "10/14/2025 7:30 PM"
click at [531, 663] on span "AM" at bounding box center [528, 666] width 42 height 30
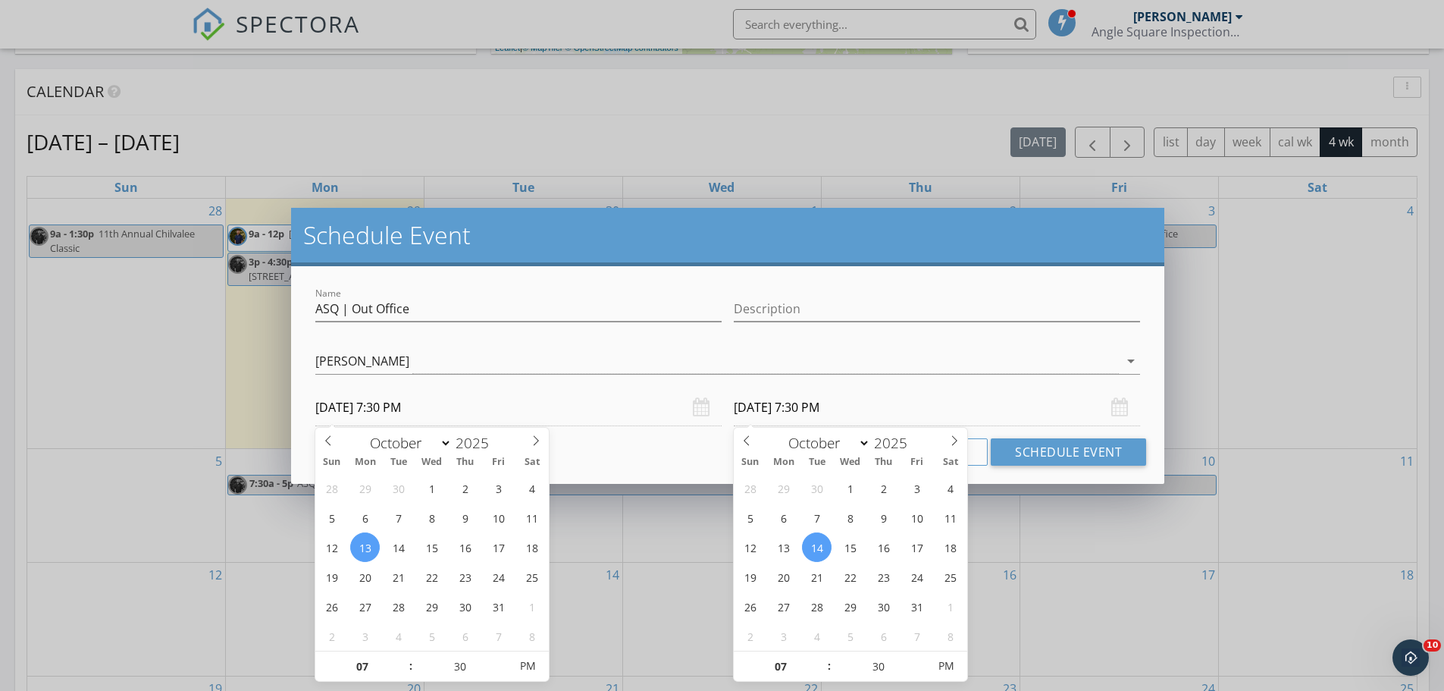
click at [836, 399] on input "10/14/2025 7:30 PM" at bounding box center [937, 407] width 406 height 37
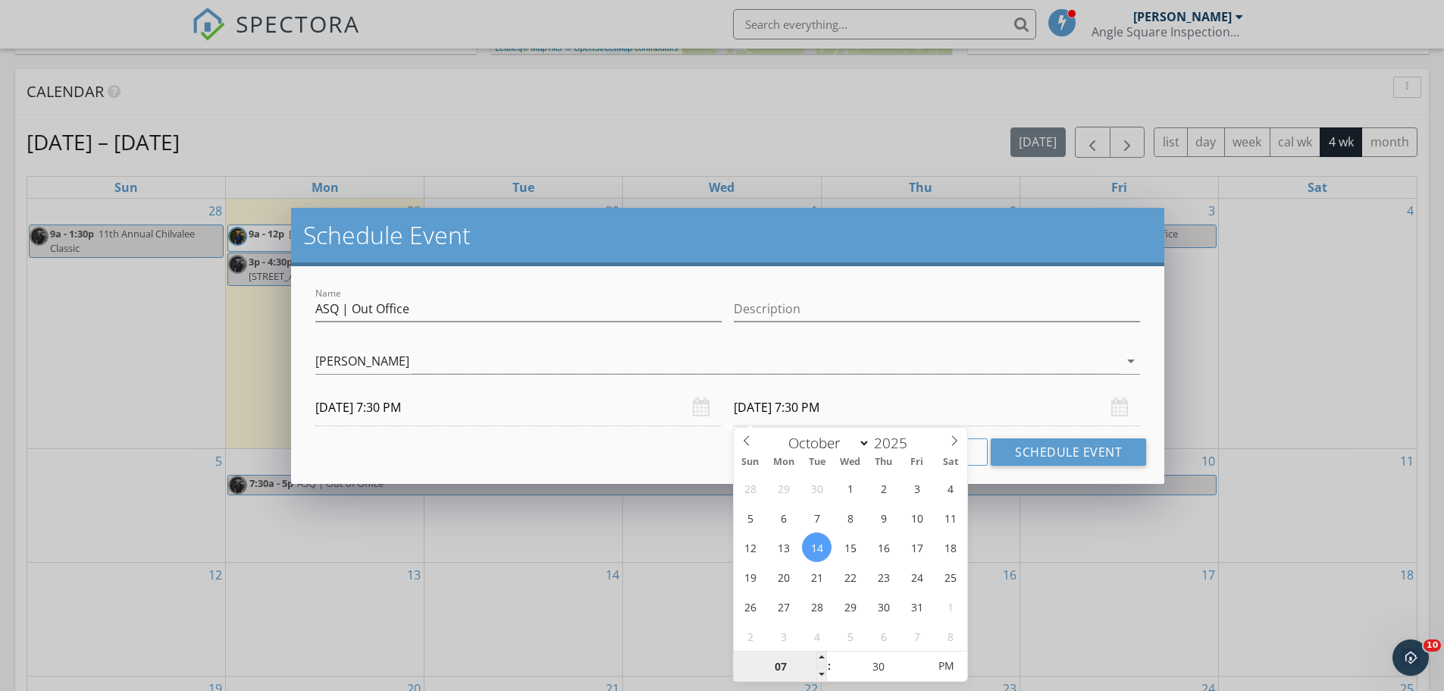
click at [785, 670] on input "07" at bounding box center [780, 666] width 93 height 30
type input "05"
type input "10/14/2025 5:30 PM"
type input "00"
type input "[DATE] 5:00 PM"
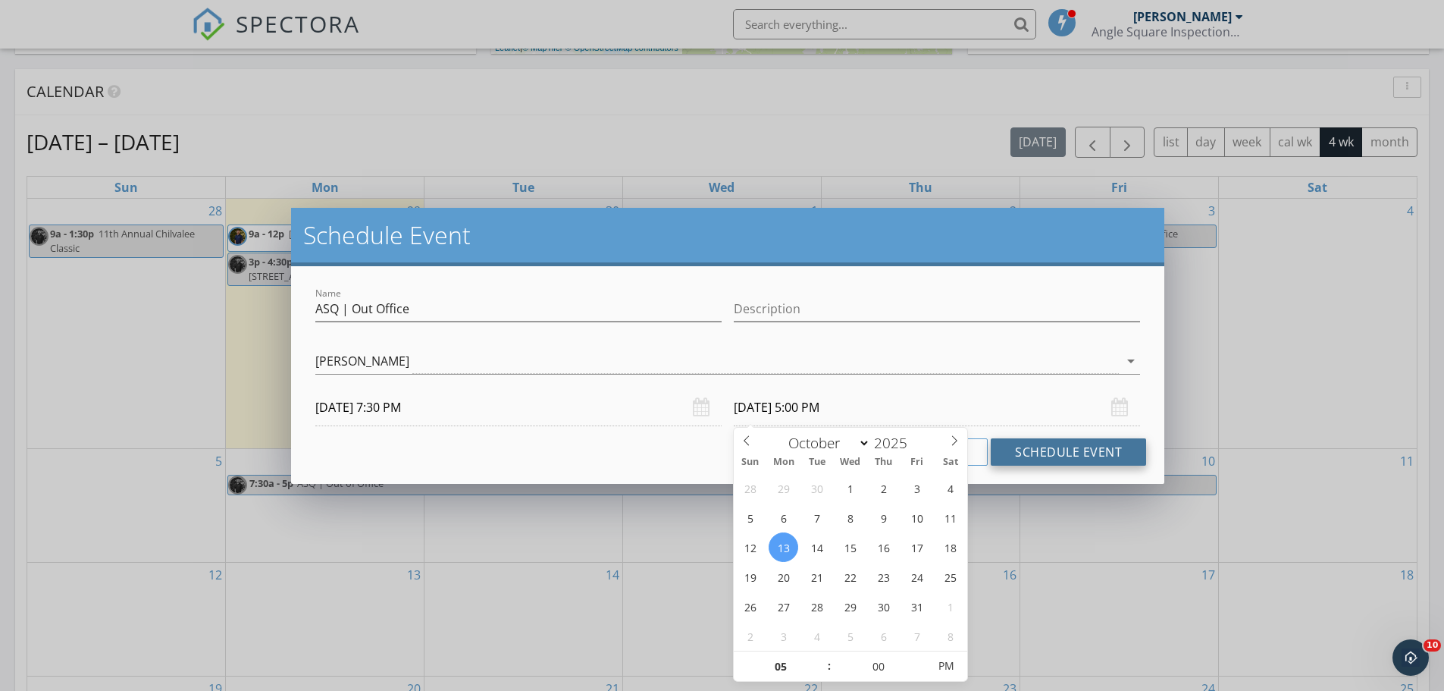
click at [1067, 449] on button "Schedule Event" at bounding box center [1068, 451] width 155 height 27
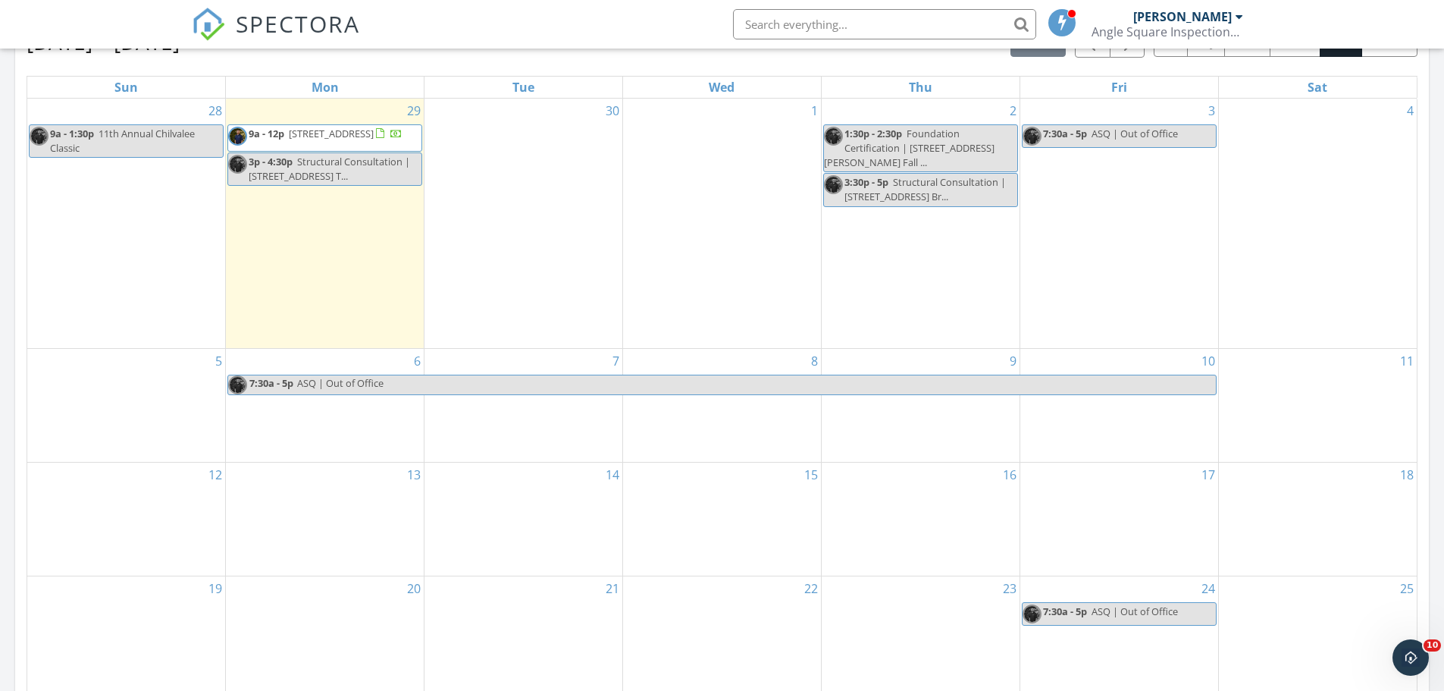
scroll to position [698, 0]
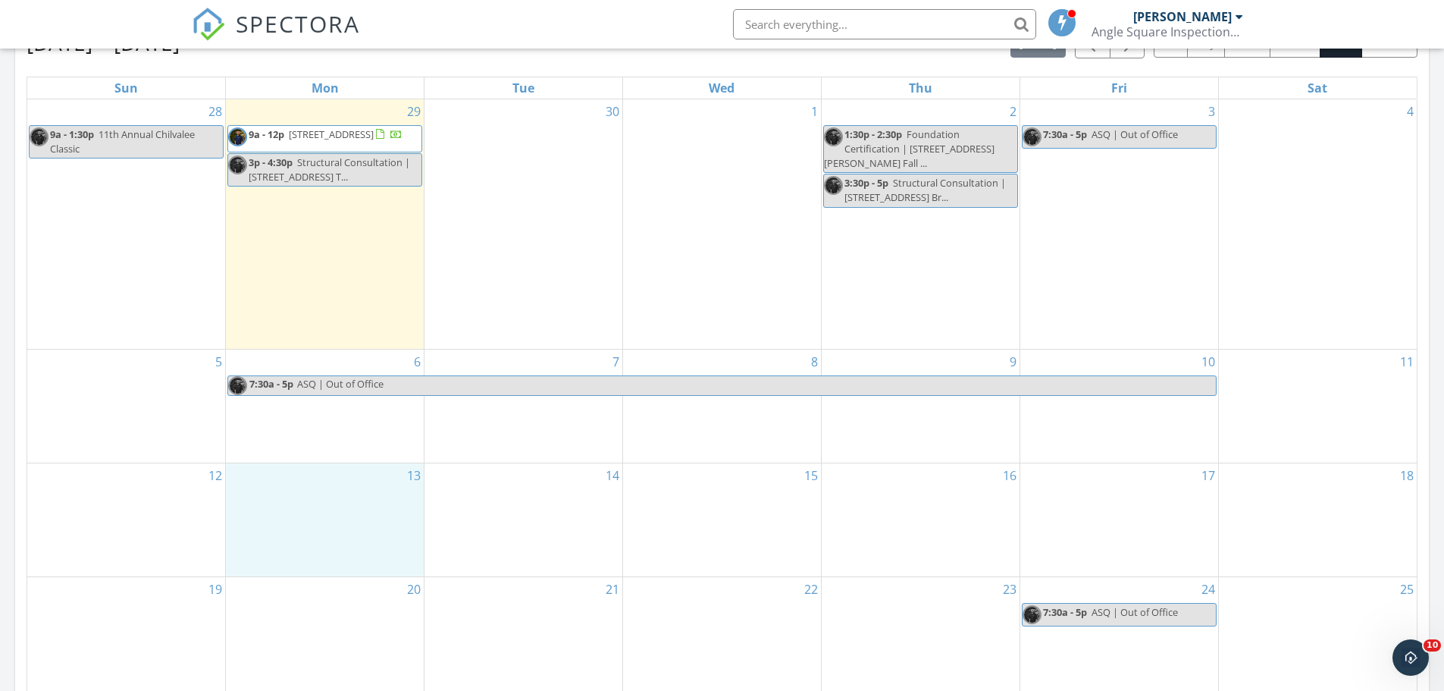
click at [333, 509] on div "13" at bounding box center [325, 519] width 198 height 113
click at [338, 460] on link "Event" at bounding box center [324, 469] width 78 height 24
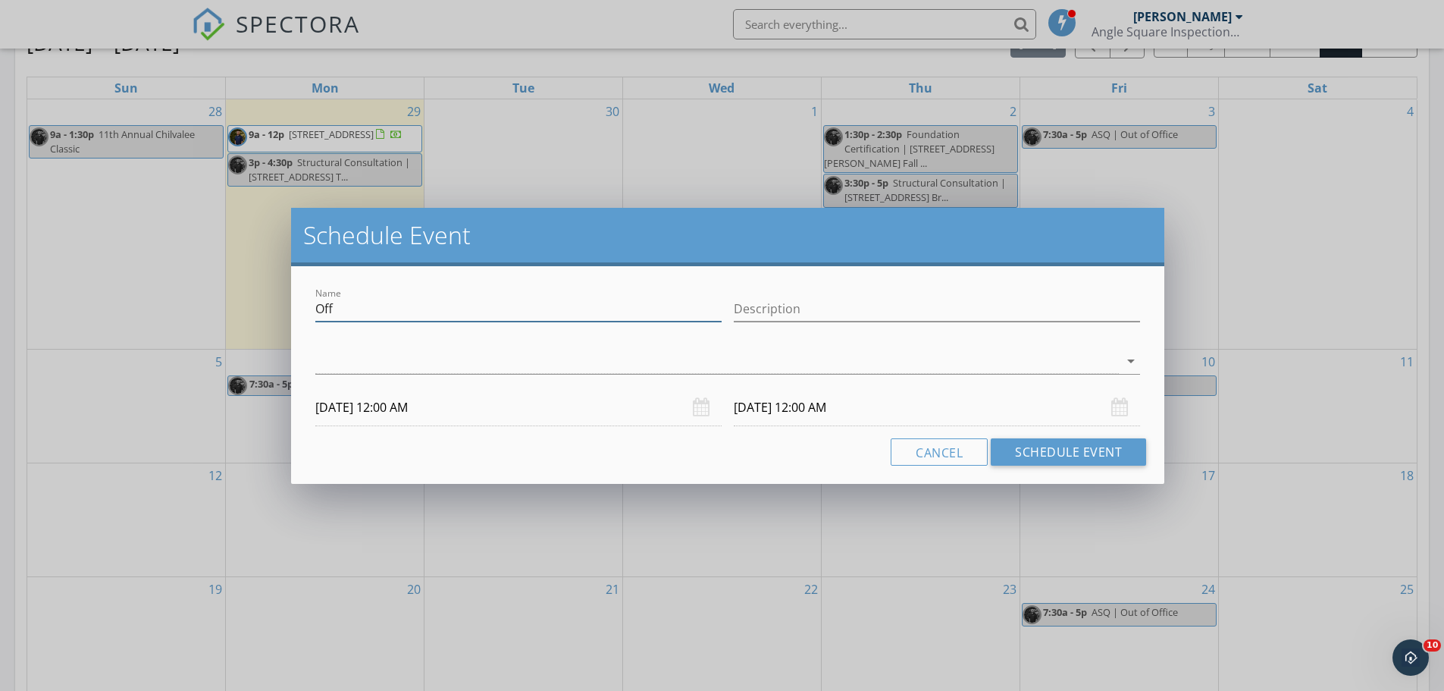
click at [395, 309] on input "Off" at bounding box center [518, 308] width 406 height 25
type input "ASQ | Out of Office"
click at [397, 363] on div at bounding box center [717, 361] width 804 height 25
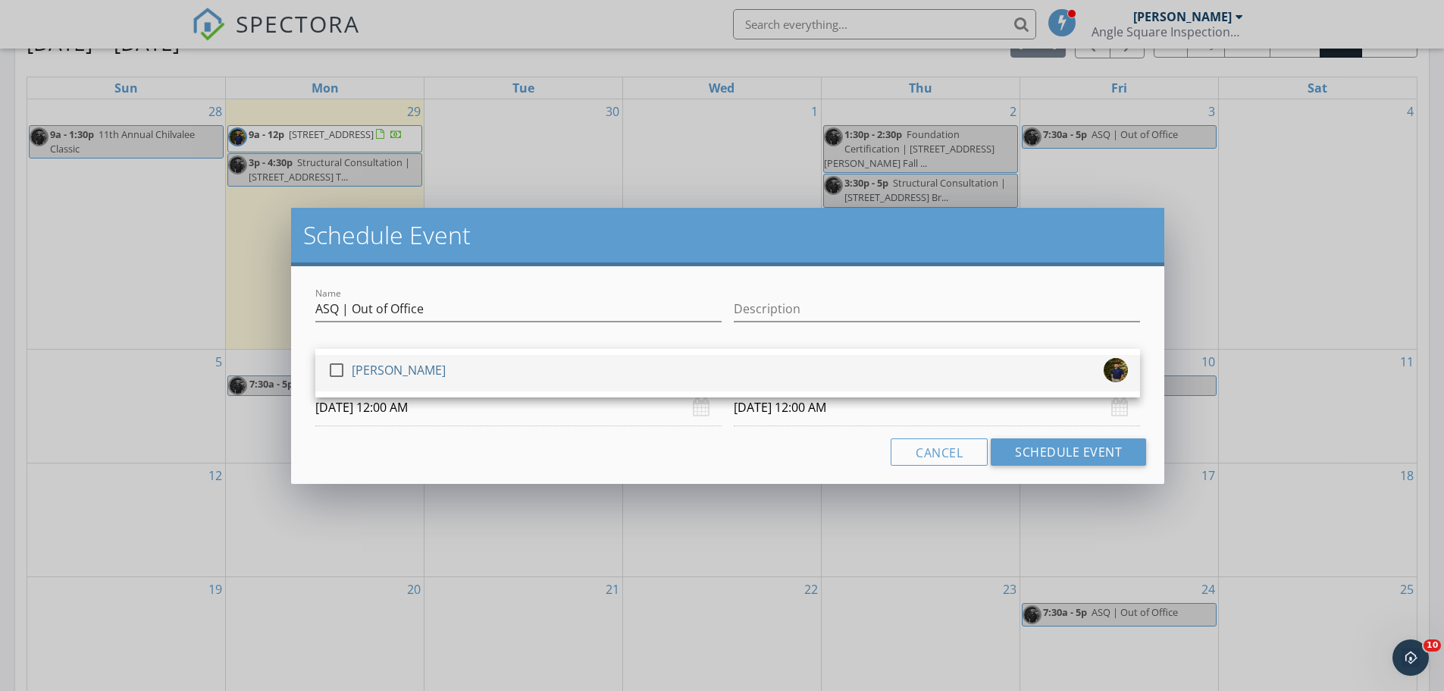
click at [372, 374] on div "[PERSON_NAME]" at bounding box center [399, 370] width 94 height 24
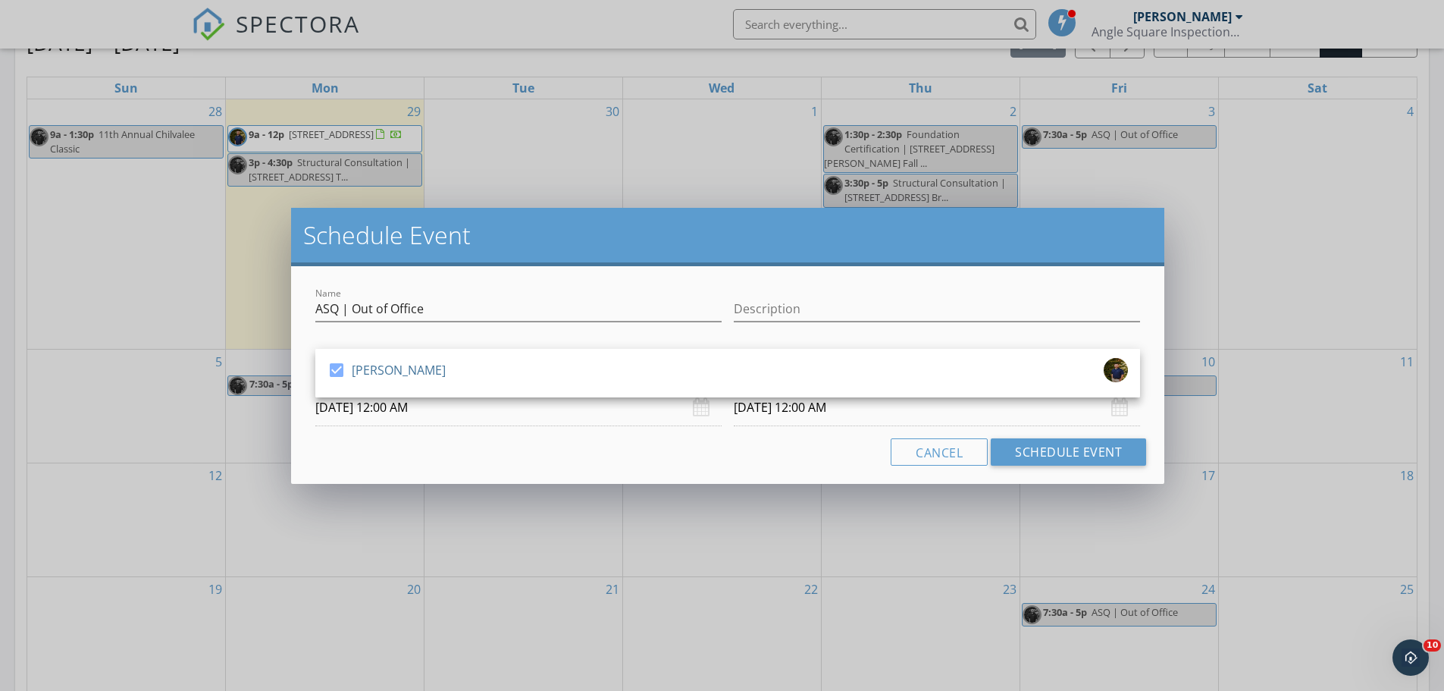
click at [378, 411] on input "10/13/2025 12:00 AM" at bounding box center [518, 407] width 406 height 37
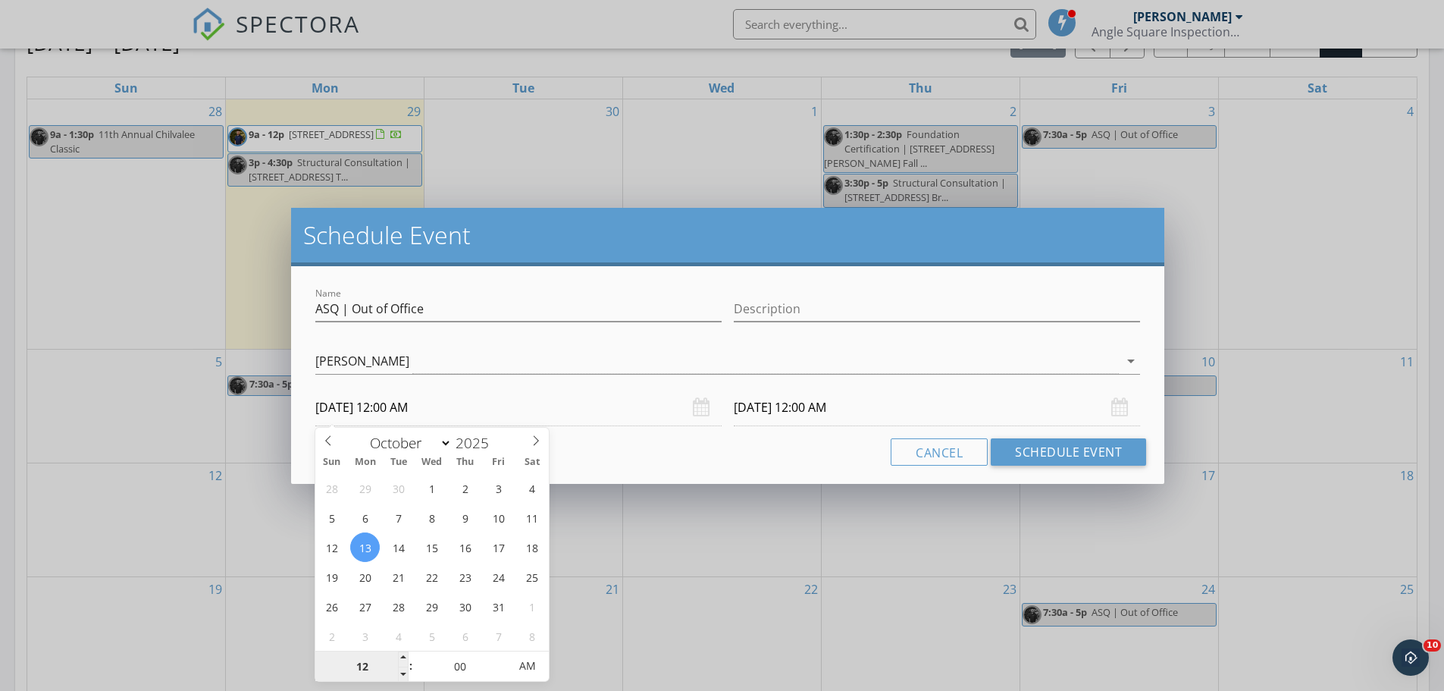
click at [370, 665] on input "12" at bounding box center [361, 666] width 93 height 30
type input "07"
type input "10/13/2025 7:00 AM"
type input "07"
type input "10/14/2025 7:00 AM"
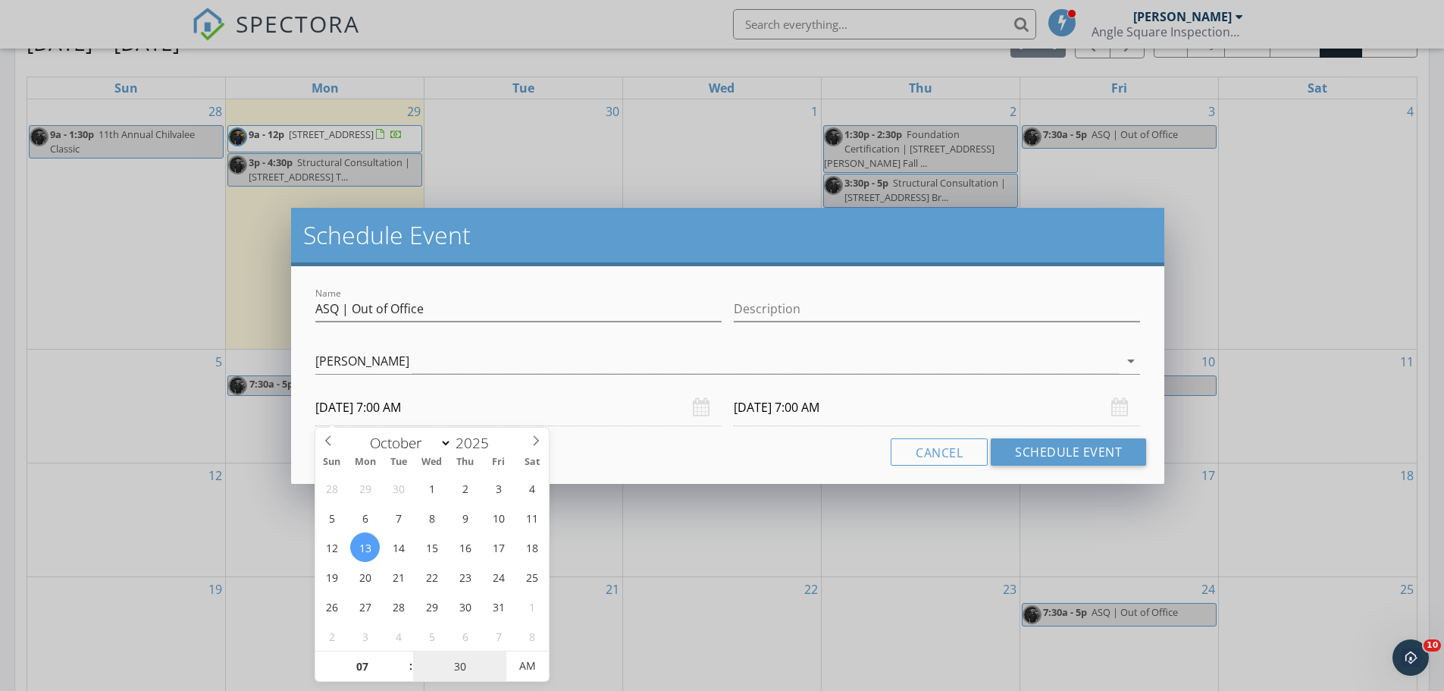
type input "30"
type input "10/13/2025 7:30 AM"
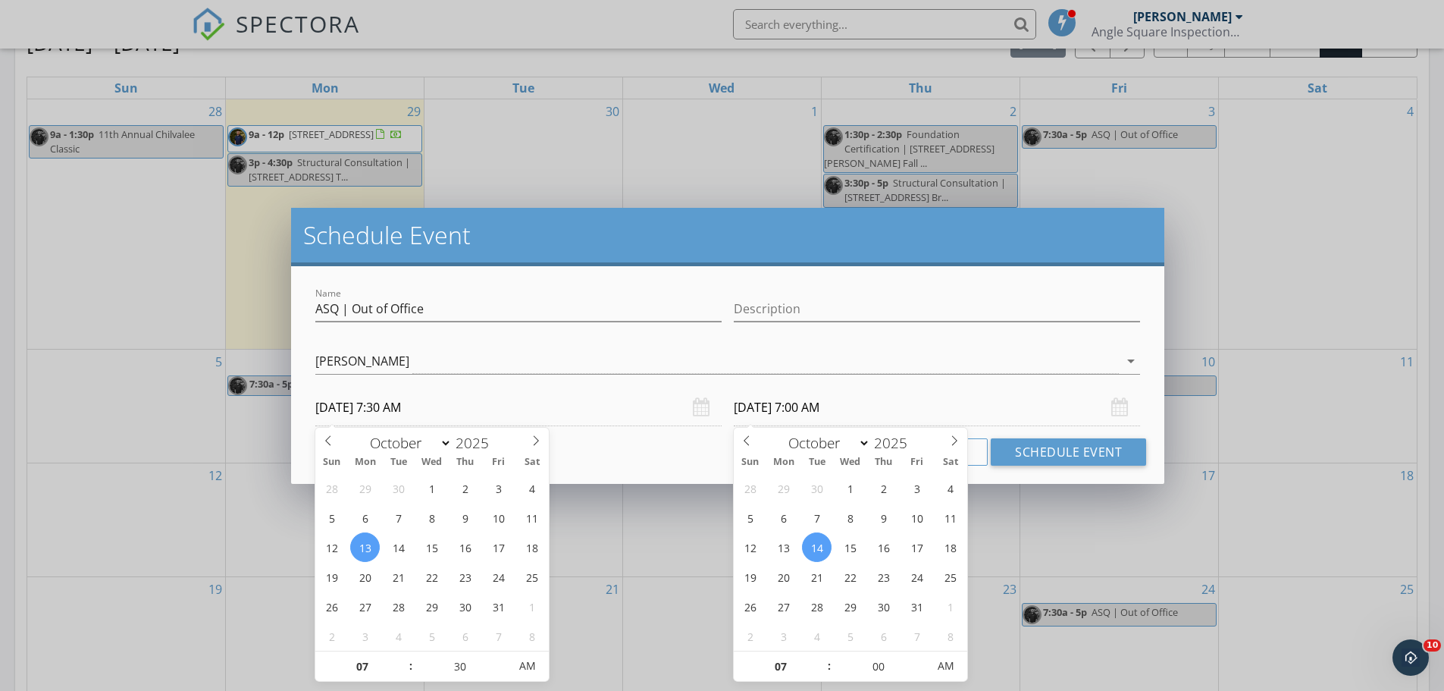
click at [829, 402] on input "10/14/2025 7:00 AM" at bounding box center [937, 407] width 406 height 37
type input "30"
type input "10/14/2025 7:30 AM"
click at [786, 670] on input "07" at bounding box center [780, 666] width 93 height 30
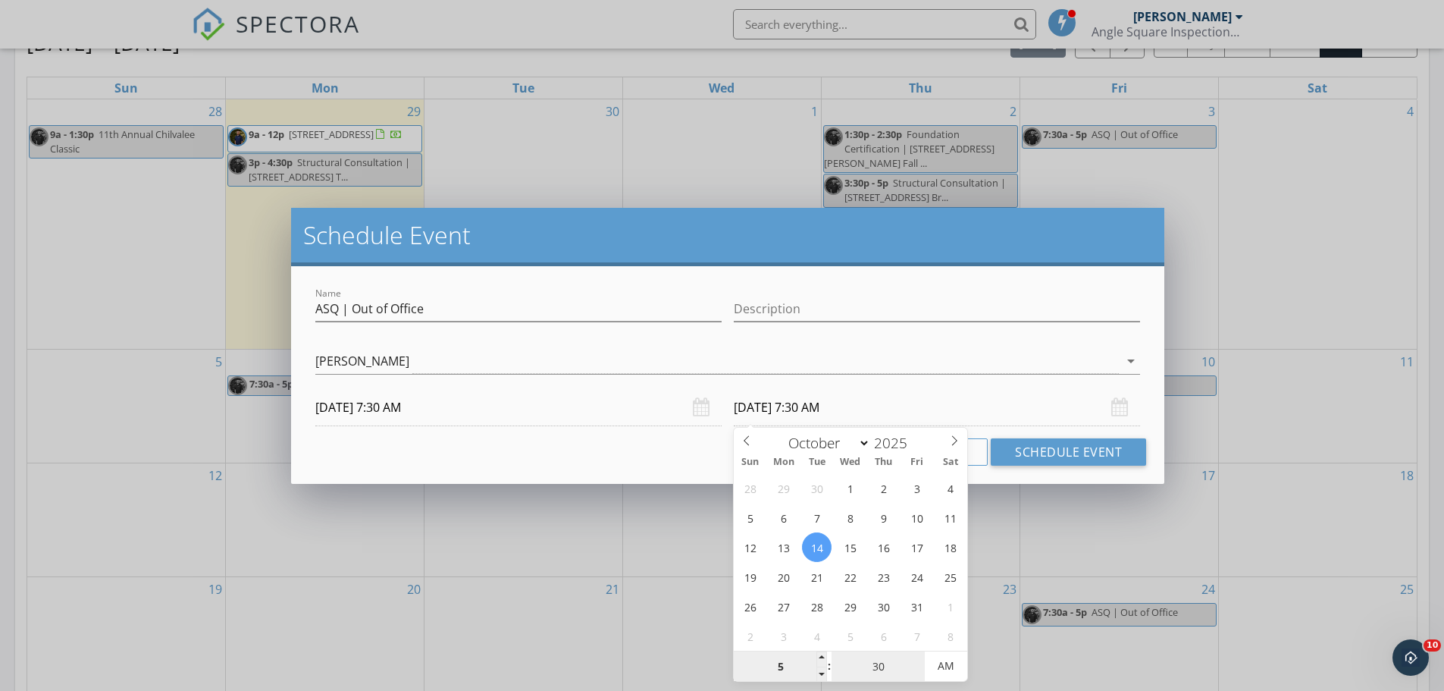
type input "05"
type input "10/14/2025 5:30 AM"
type input "00"
type input "10/14/2025 5:00 PM"
click at [949, 660] on span "AM" at bounding box center [946, 666] width 42 height 30
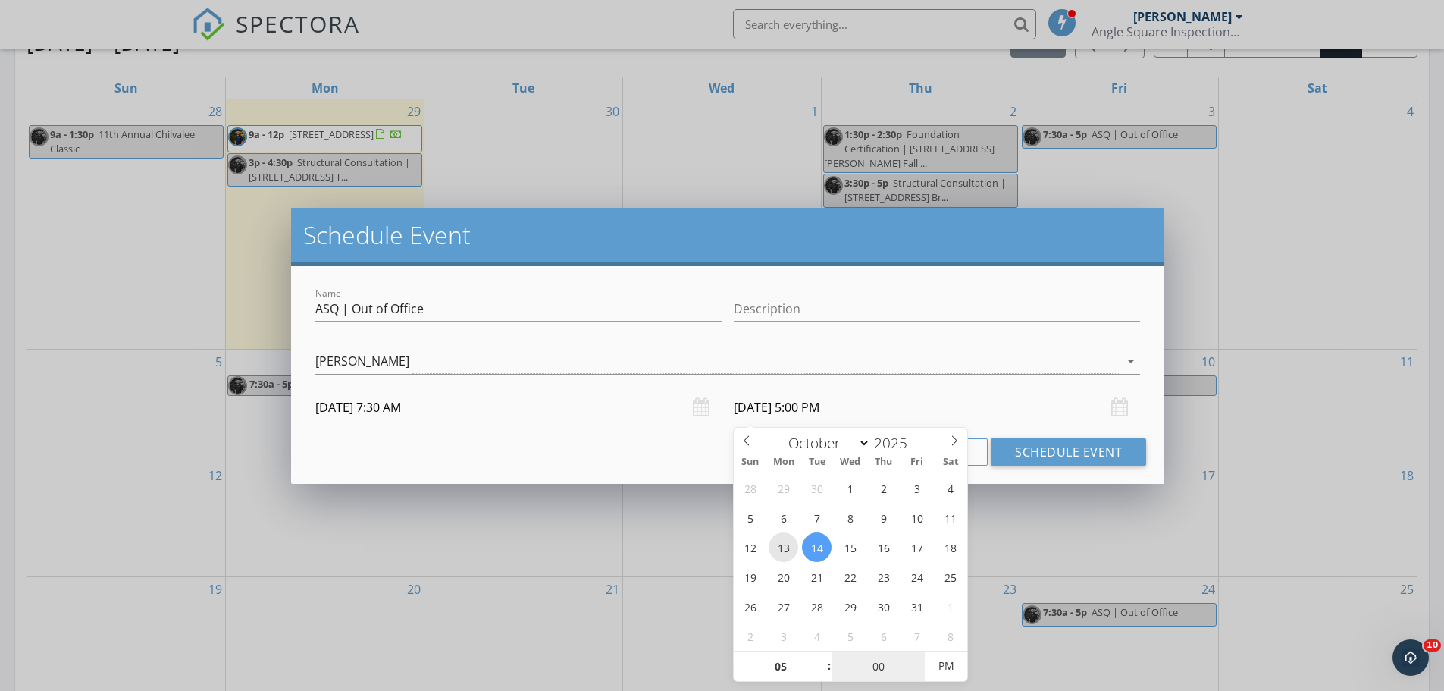
type input "00"
type input "10/13/2025 5:00 PM"
click at [1069, 456] on button "Schedule Event" at bounding box center [1068, 451] width 155 height 27
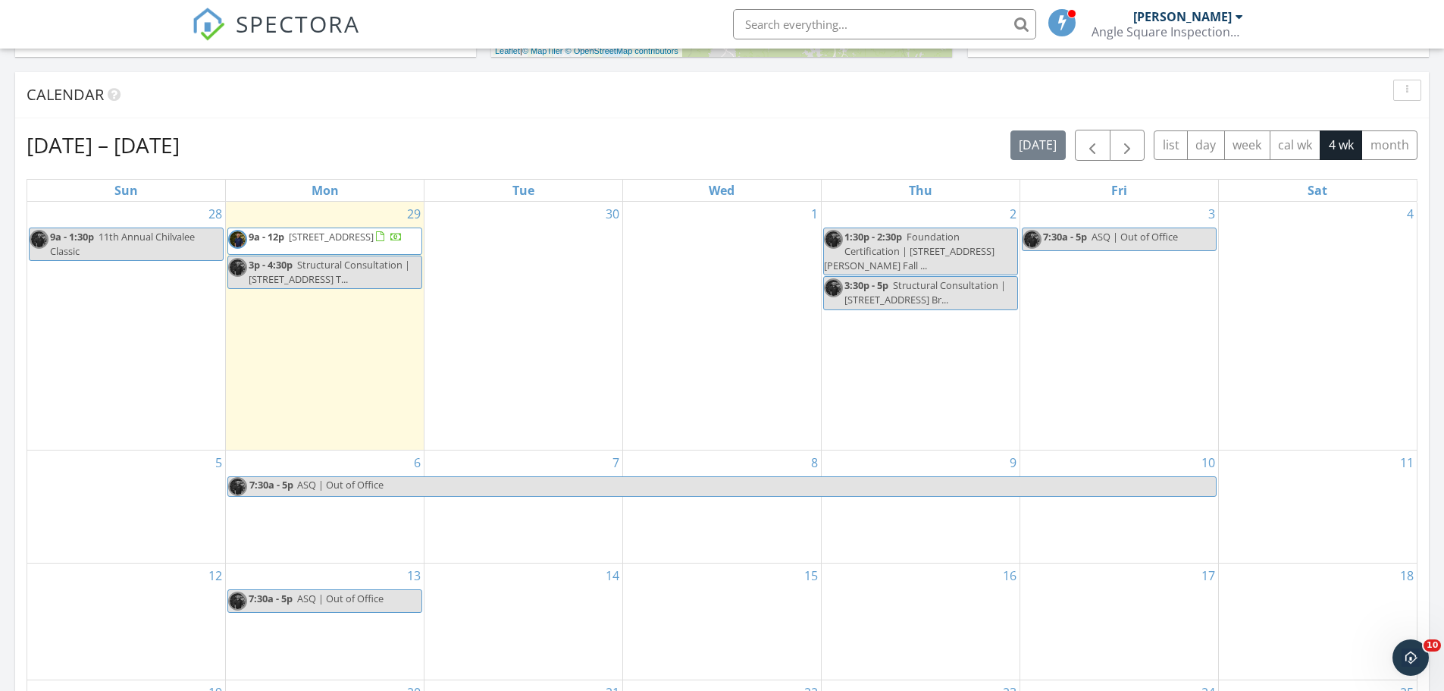
scroll to position [594, 0]
click at [340, 235] on span "10357 Goldspier Dr, Bristol 24202" at bounding box center [331, 238] width 85 height 14
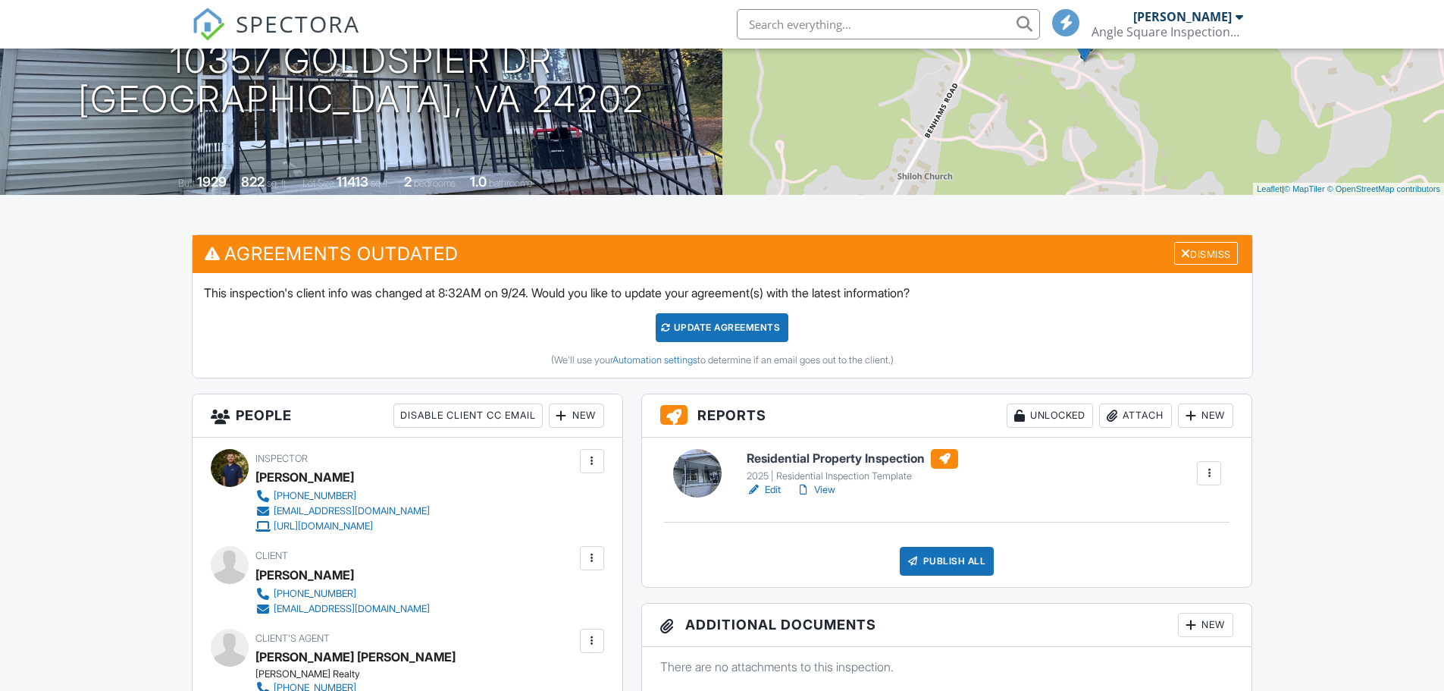
scroll to position [211, 0]
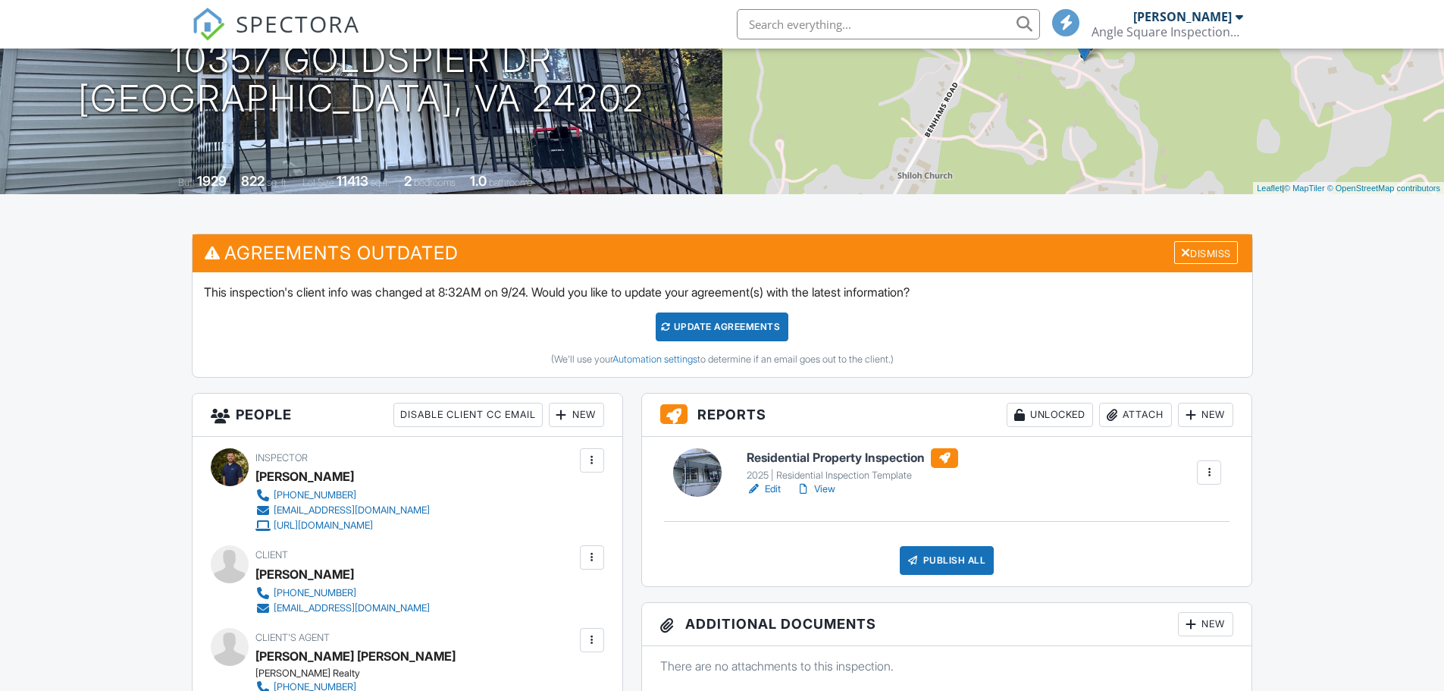
click at [828, 485] on link "View" at bounding box center [815, 488] width 39 height 15
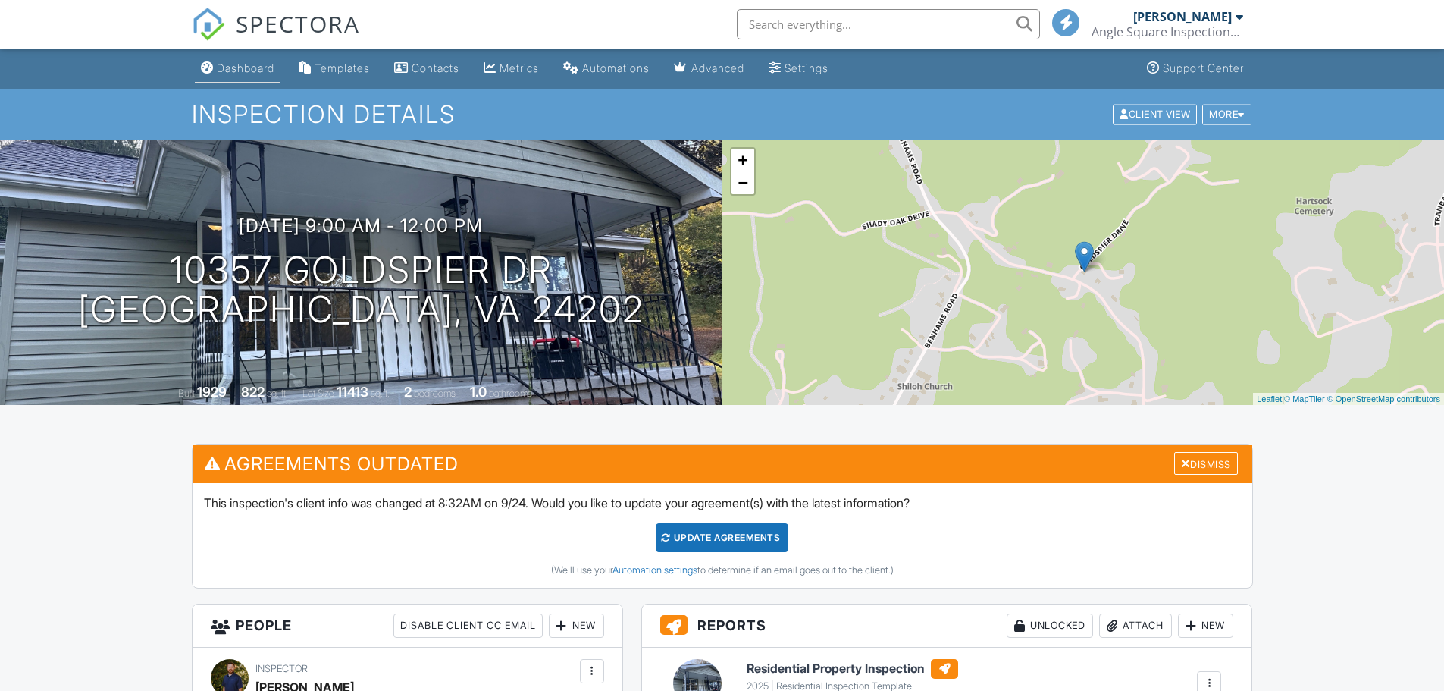
click at [265, 73] on div "Dashboard" at bounding box center [246, 67] width 58 height 13
click at [256, 73] on div at bounding box center [722, 345] width 1444 height 691
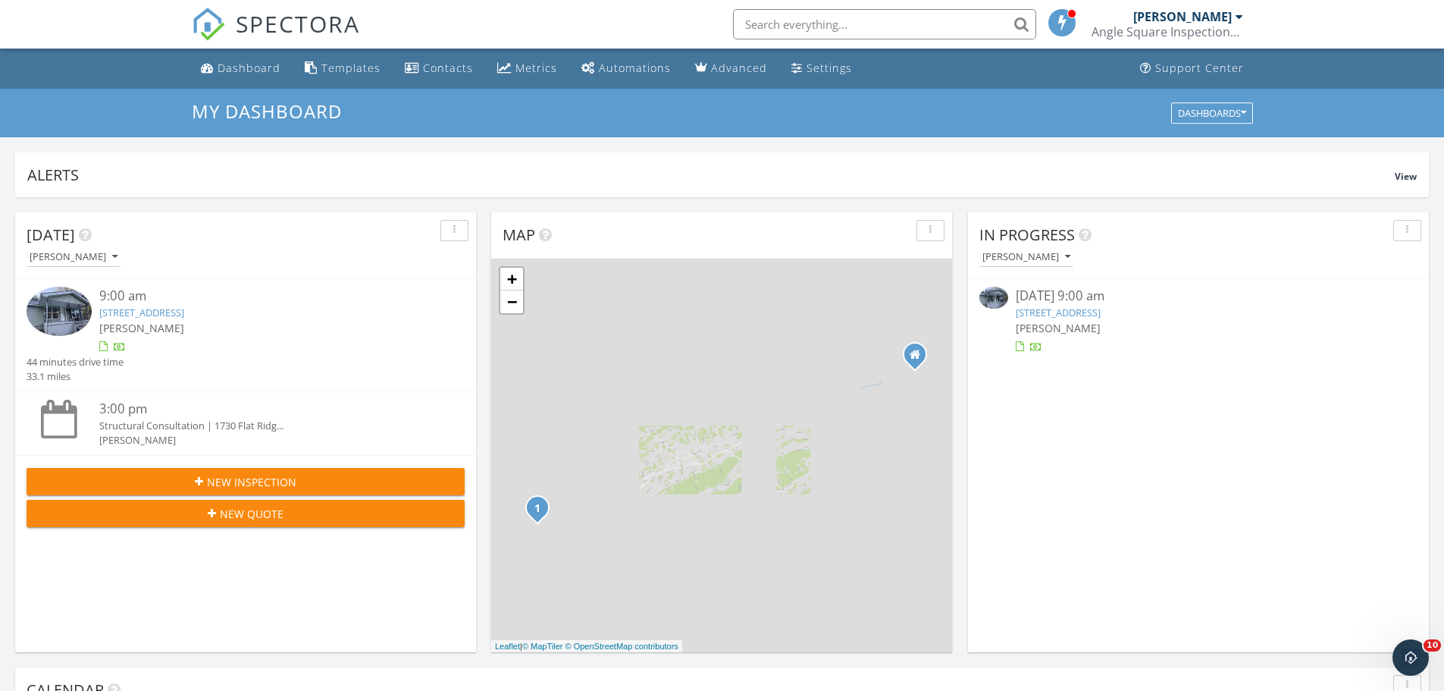
click at [834, 30] on input "text" at bounding box center [884, 24] width 303 height 30
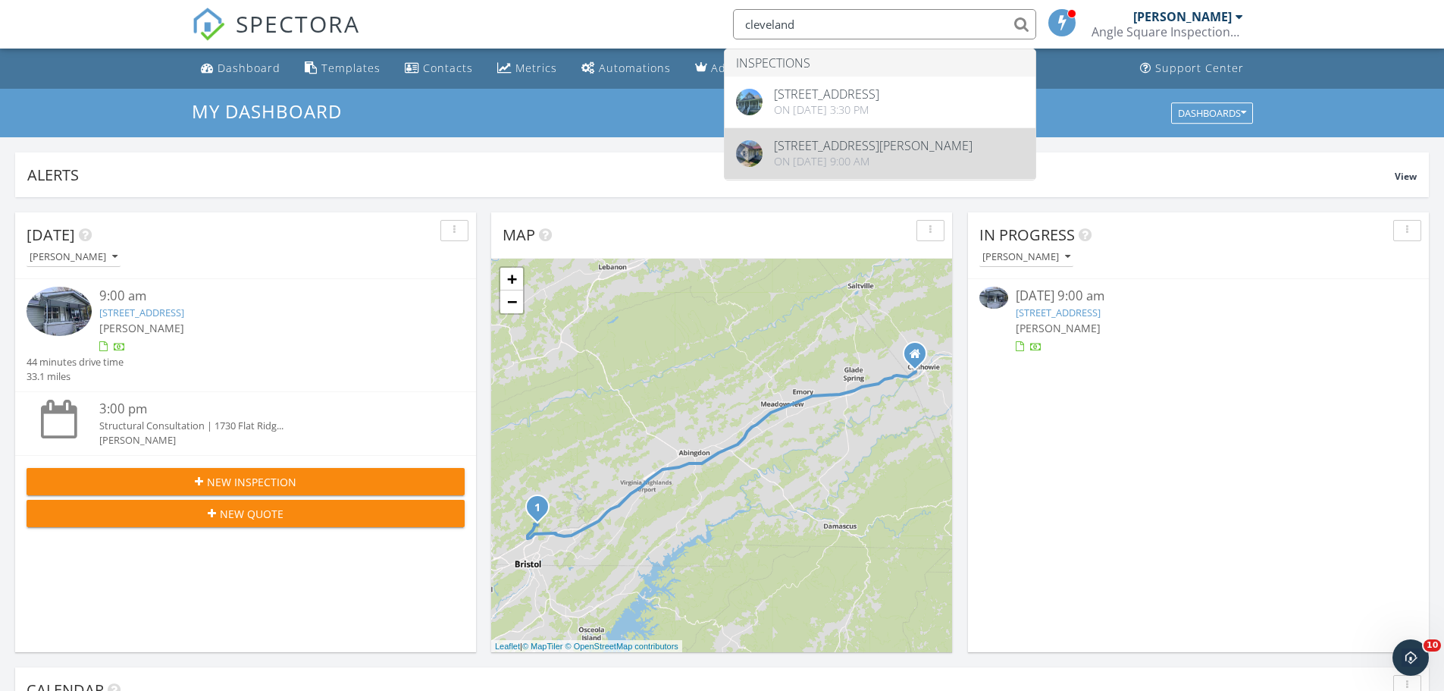
type input "cleveland"
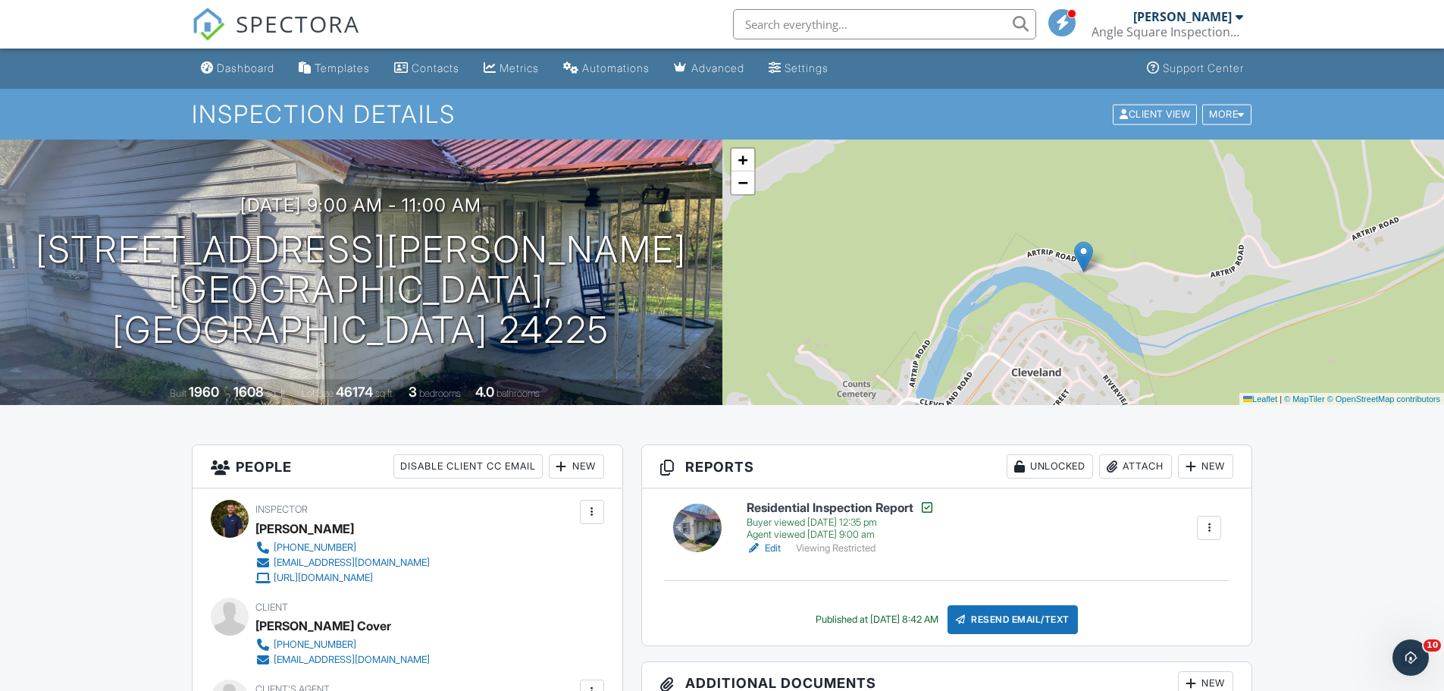
click at [793, 33] on input "text" at bounding box center [884, 24] width 303 height 30
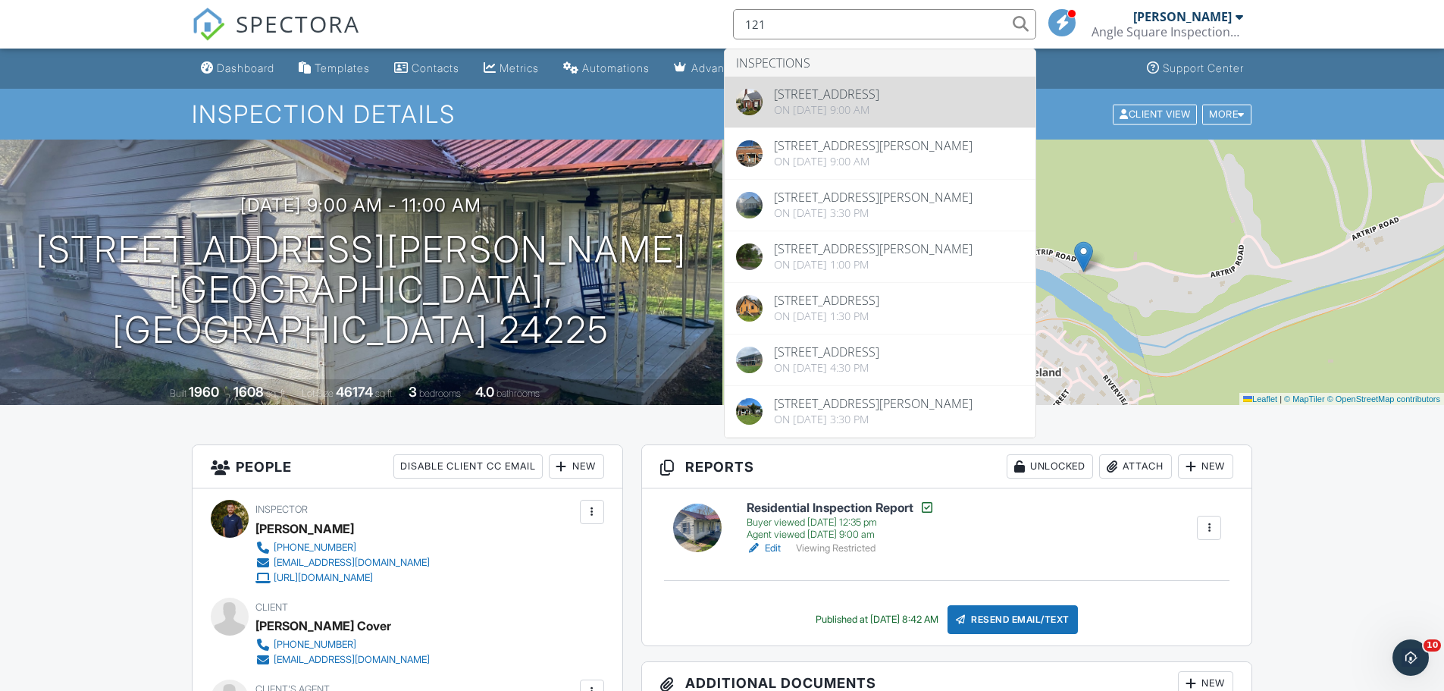
type input "121"
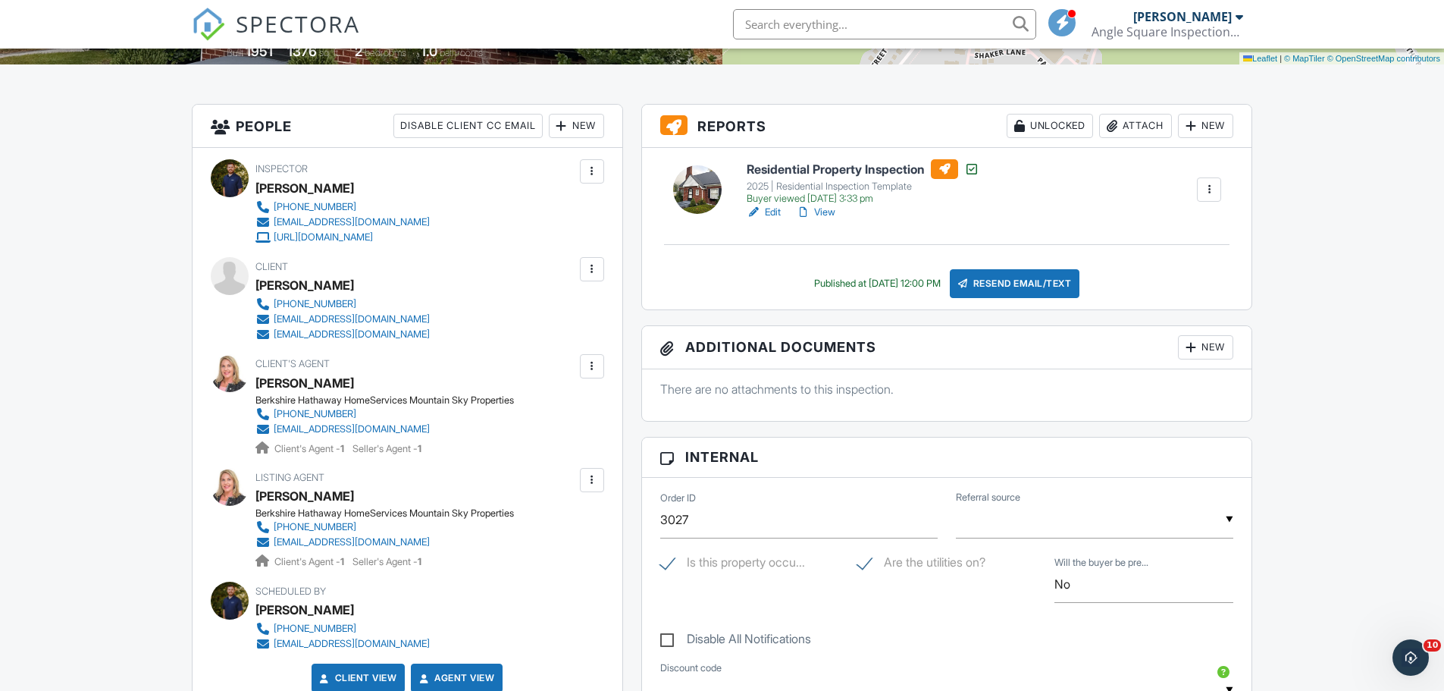
click at [776, 30] on input "text" at bounding box center [884, 24] width 303 height 30
click at [898, 27] on input "text" at bounding box center [884, 24] width 303 height 30
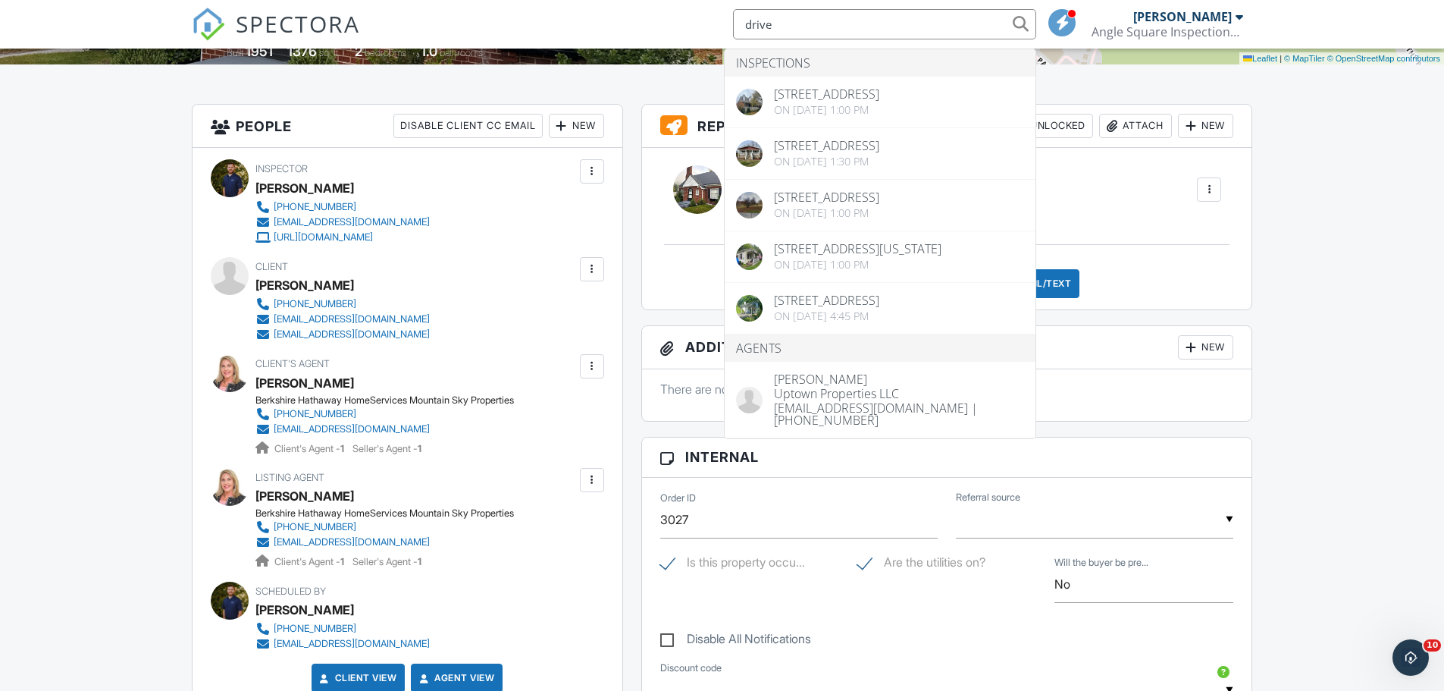
type input "drive"
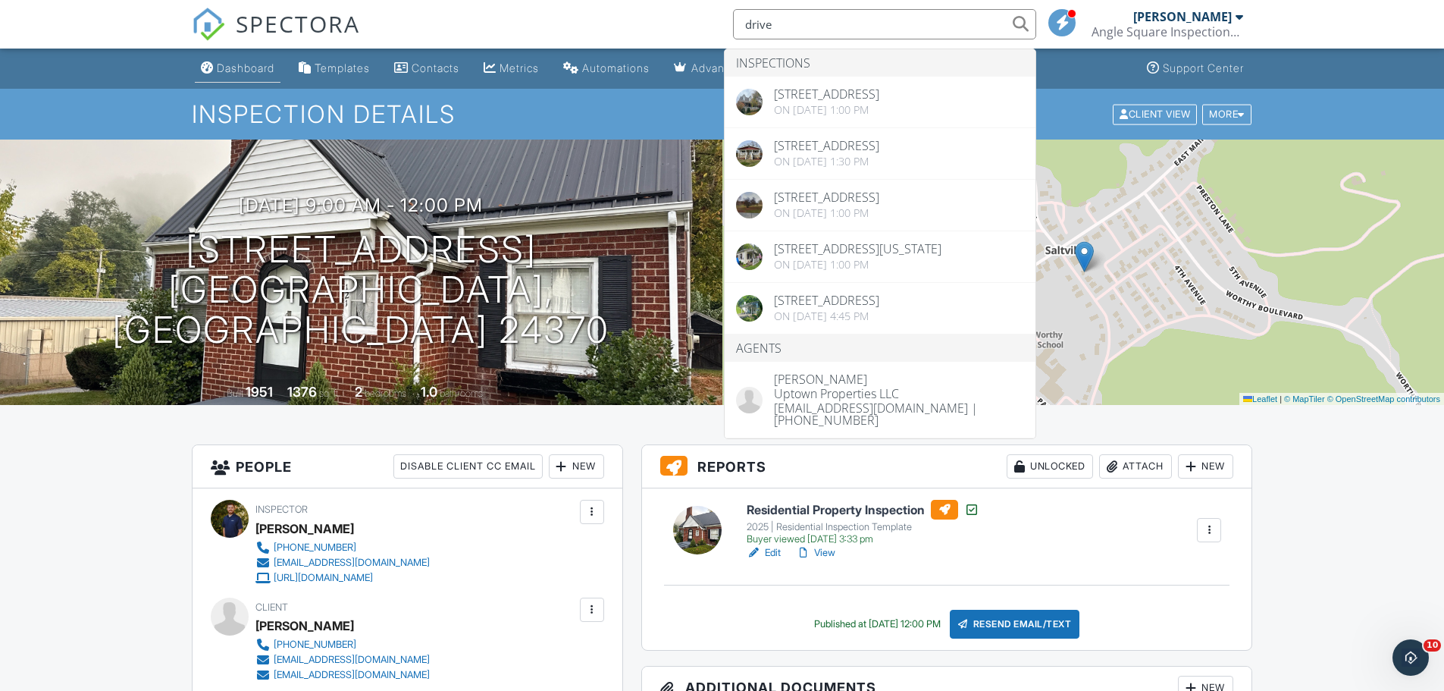
click at [249, 62] on div "Dashboard" at bounding box center [246, 67] width 58 height 13
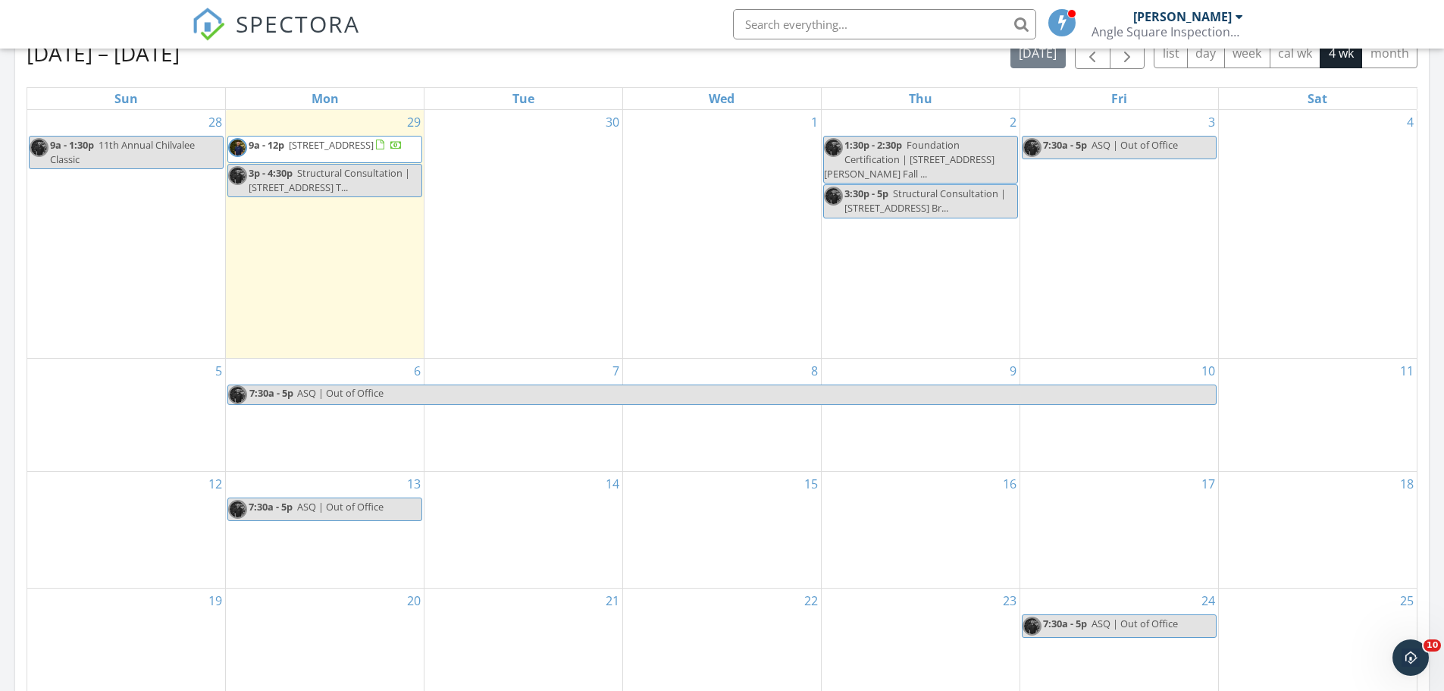
scroll to position [623, 0]
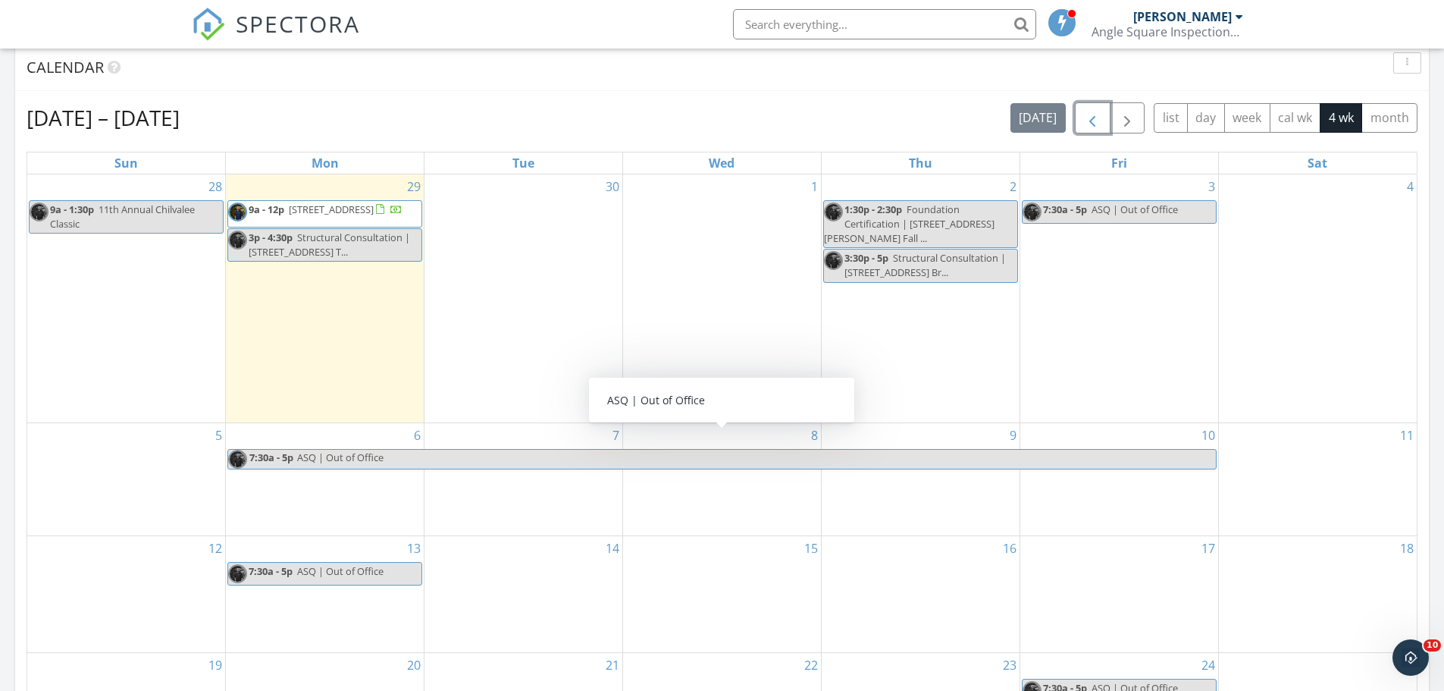
click at [1095, 121] on span "button" at bounding box center [1093, 118] width 18 height 18
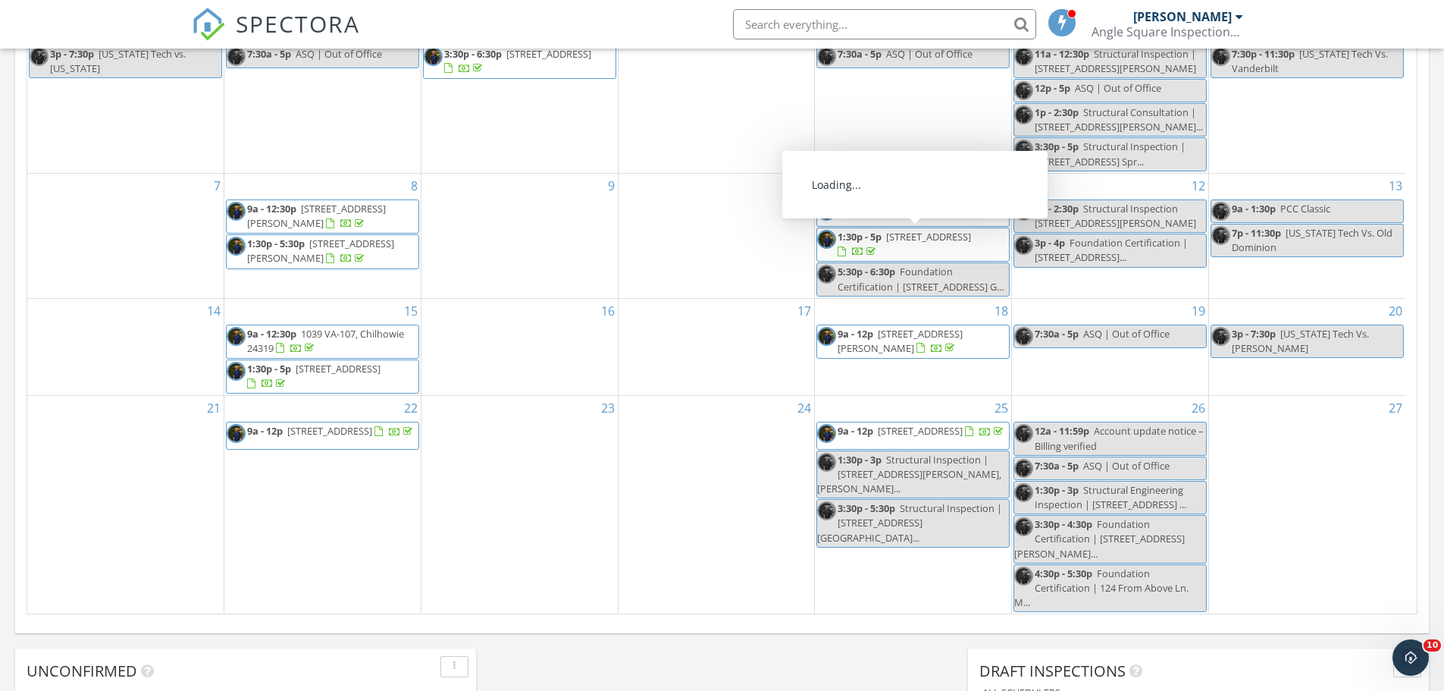
scroll to position [778, 0]
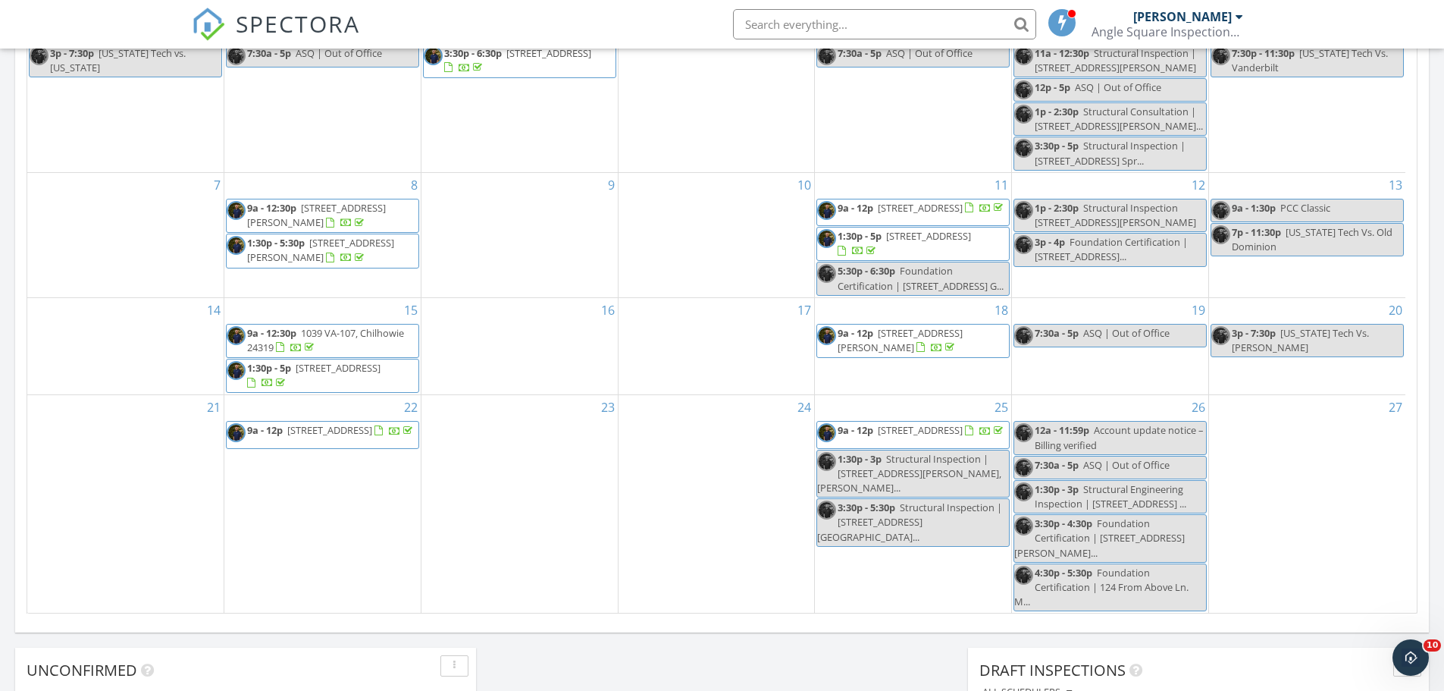
click at [372, 437] on span "121 1st Ave, Saltville 24370" at bounding box center [329, 430] width 85 height 14
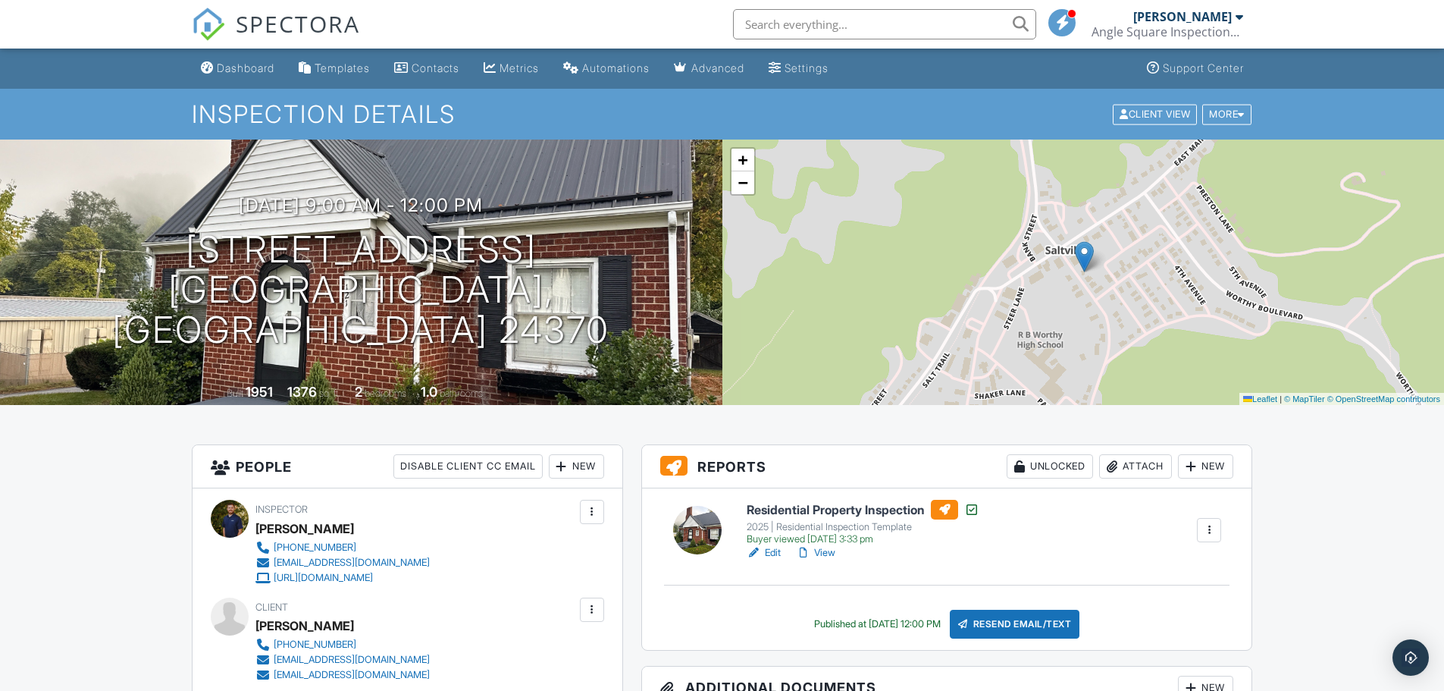
click at [827, 553] on link "View" at bounding box center [815, 552] width 39 height 15
